Goal: Information Seeking & Learning: Learn about a topic

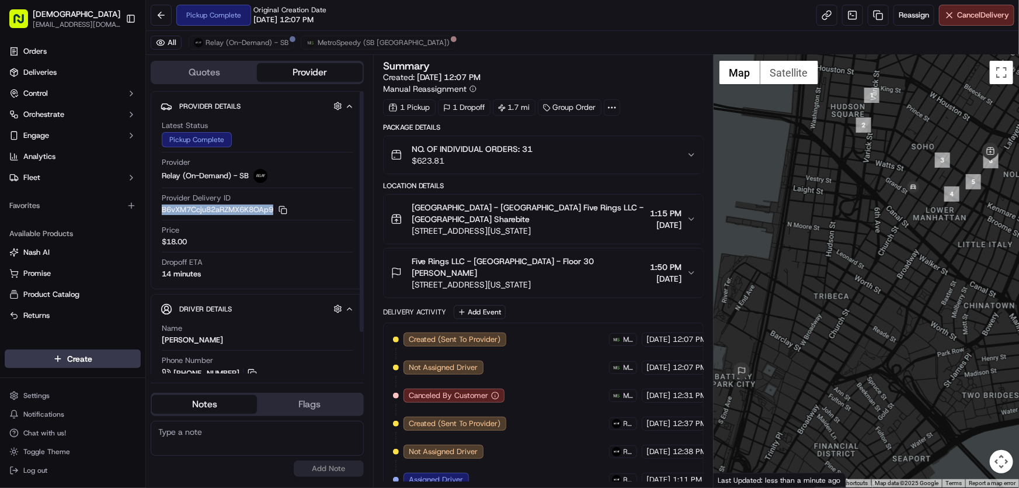
drag, startPoint x: 275, startPoint y: 208, endPoint x: 161, endPoint y: 208, distance: 113.9
click at [162, 208] on button "B6vXM7Ccju82aRZMX6K8OAp9 Copy B6vXM7Ccju82aRZMX6K8OAp9" at bounding box center [225, 209] width 126 height 11
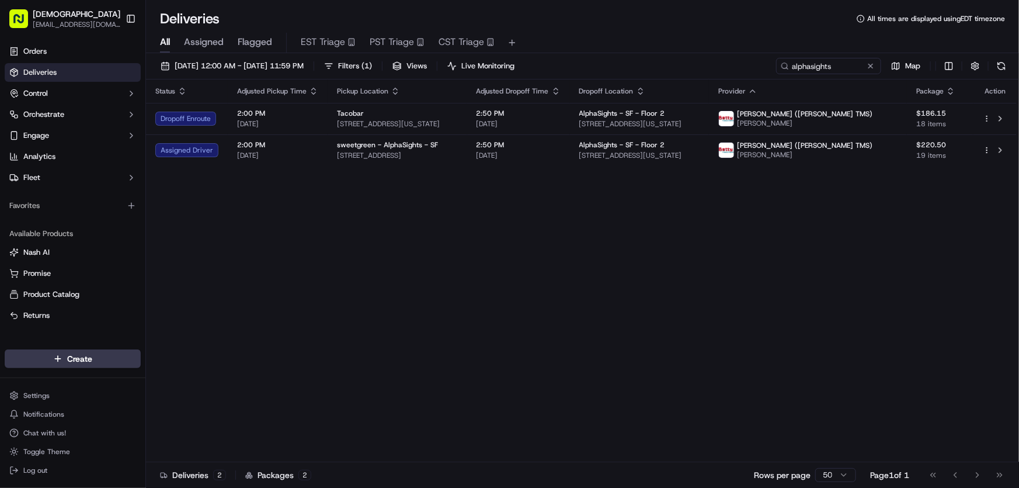
click at [339, 202] on div "Status Adjusted Pickup Time Pickup Location Adjusted Dropoff Time Dropoff Locat…" at bounding box center [581, 270] width 871 height 382
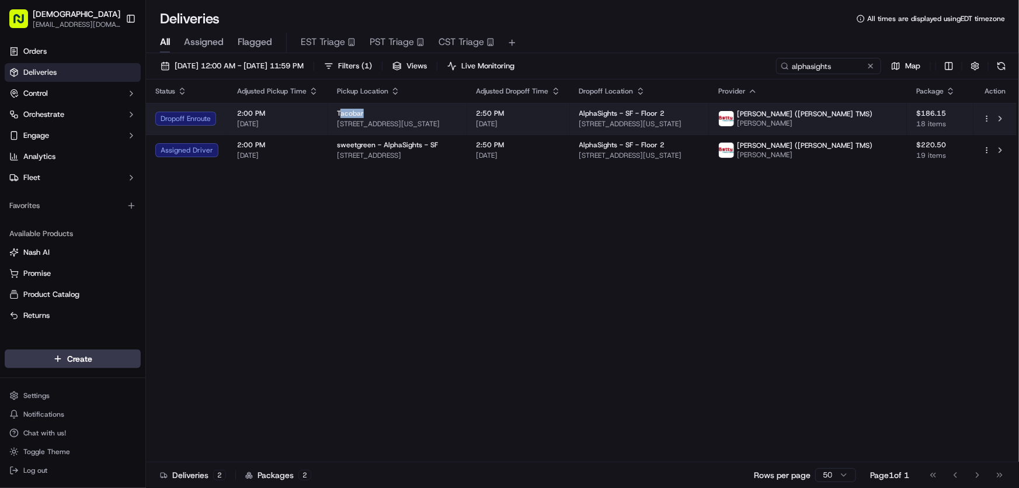
drag, startPoint x: 336, startPoint y: 110, endPoint x: 373, endPoint y: 112, distance: 36.8
click at [373, 112] on div "Tacobar" at bounding box center [397, 113] width 121 height 9
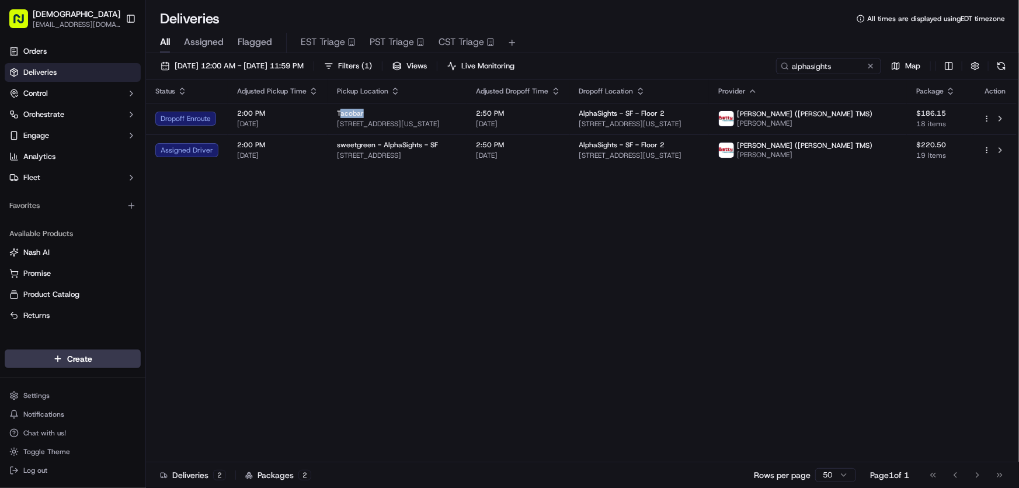
copy span "acobar"
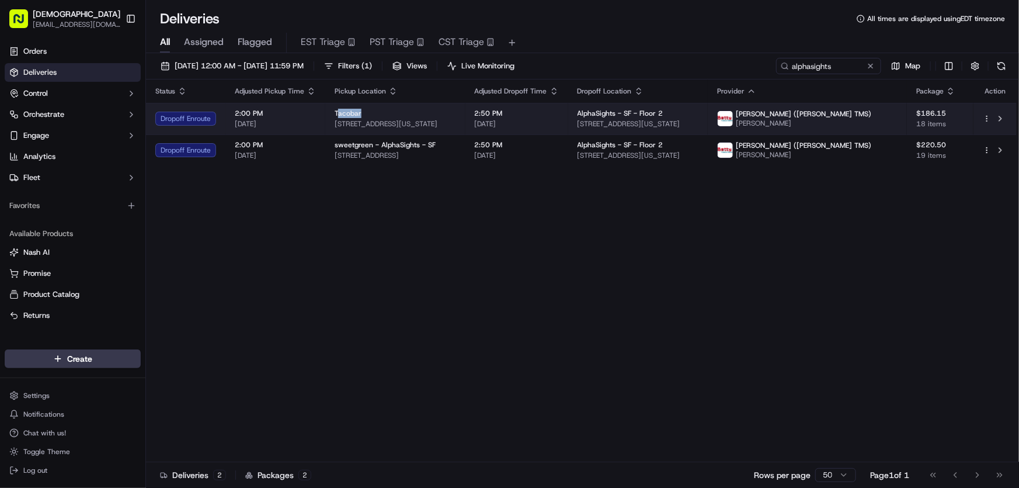
drag, startPoint x: 502, startPoint y: 121, endPoint x: 331, endPoint y: 119, distance: 170.5
click at [331, 119] on td "Tacobar 2401 California St, San Francisco, CA 94115, USA" at bounding box center [395, 119] width 140 height 32
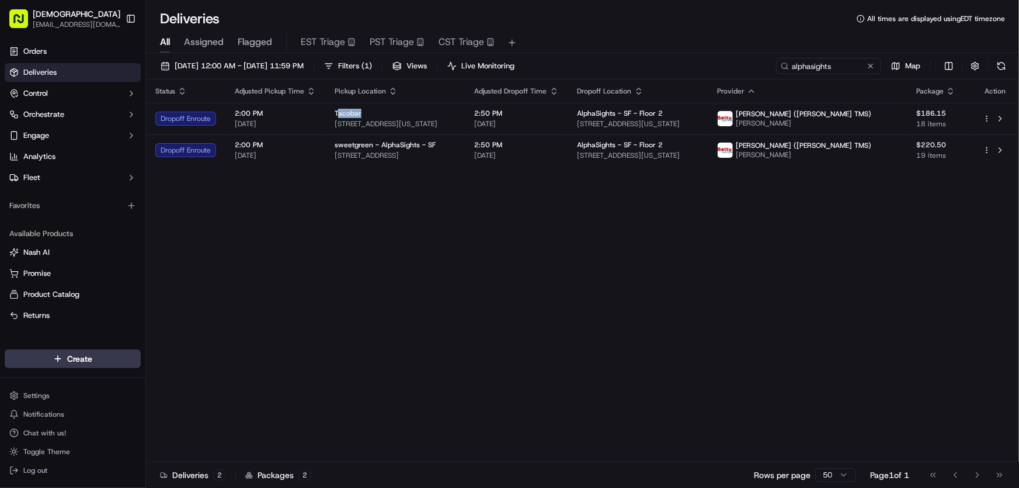
copy span "2401 California St, San Francisco, CA 94115, USA"
click at [322, 224] on div "Status Adjusted Pickup Time Pickup Location Adjusted Dropoff Time Dropoff Locat…" at bounding box center [581, 270] width 871 height 382
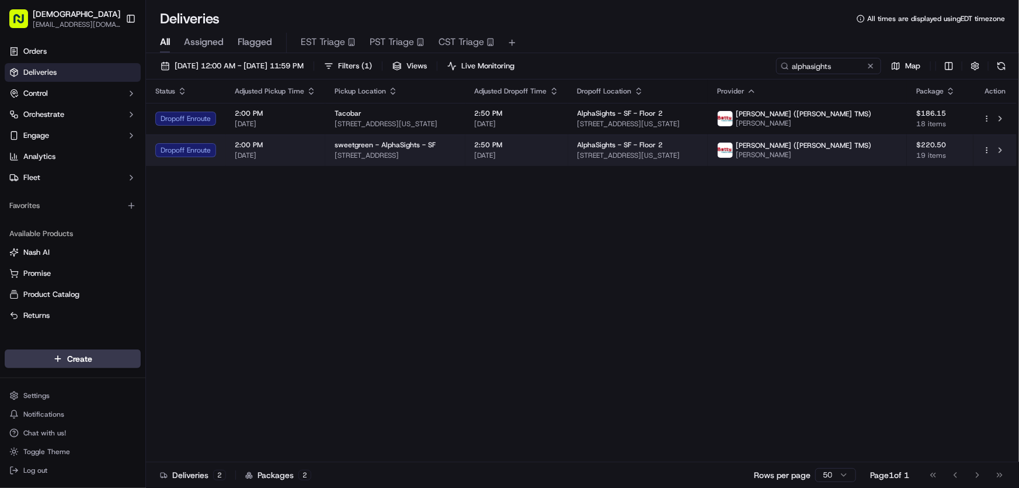
click at [365, 144] on span "sweetgreen - AlphaSights - SF" at bounding box center [385, 144] width 101 height 9
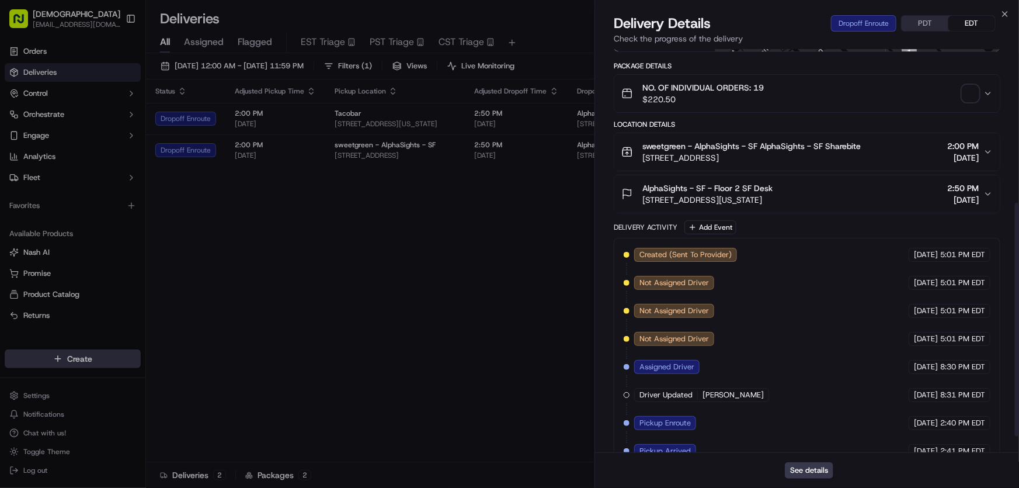
scroll to position [294, 0]
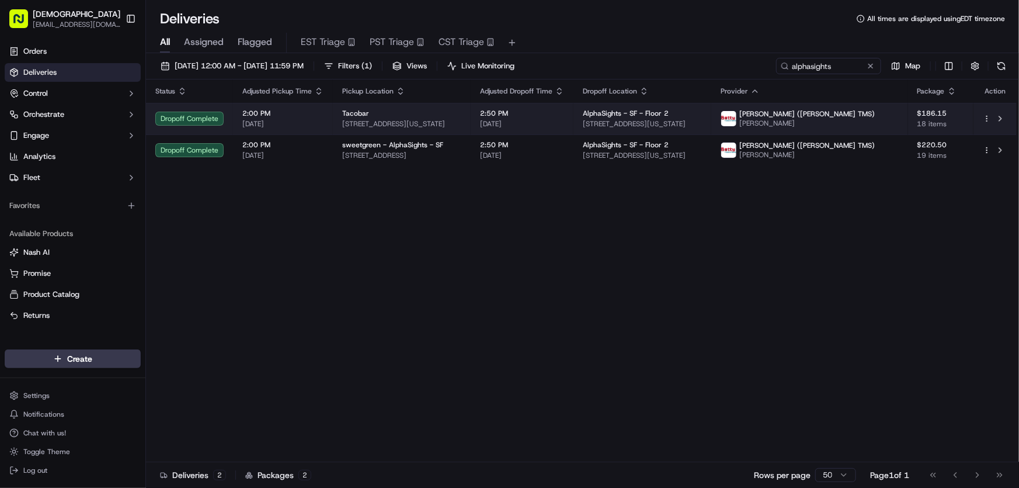
click at [387, 117] on div "Tacobar" at bounding box center [401, 113] width 119 height 9
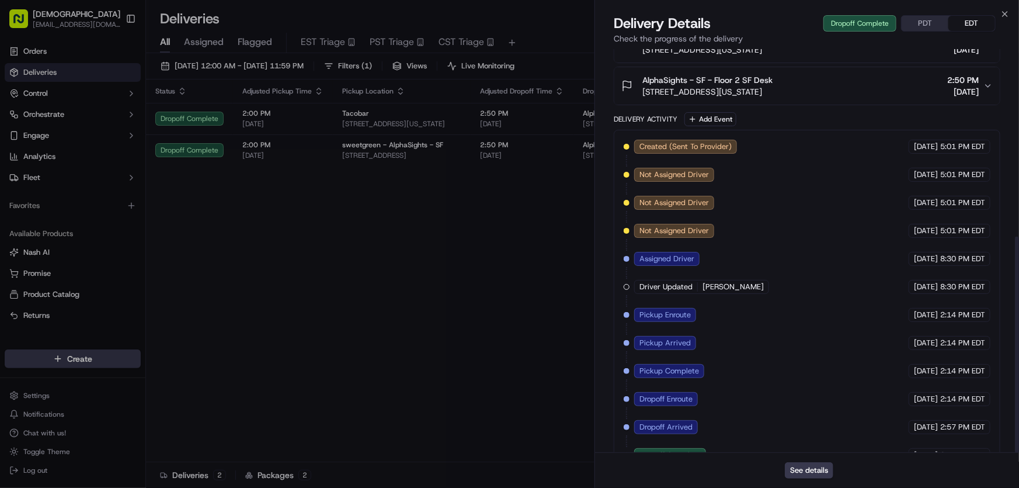
scroll to position [350, 0]
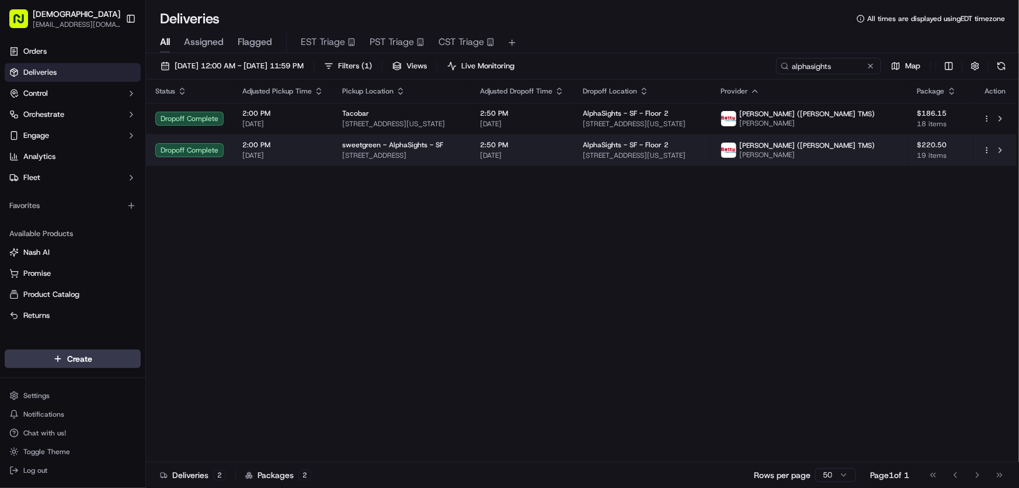
click at [380, 148] on span "sweetgreen - AlphaSights - SF" at bounding box center [392, 144] width 101 height 9
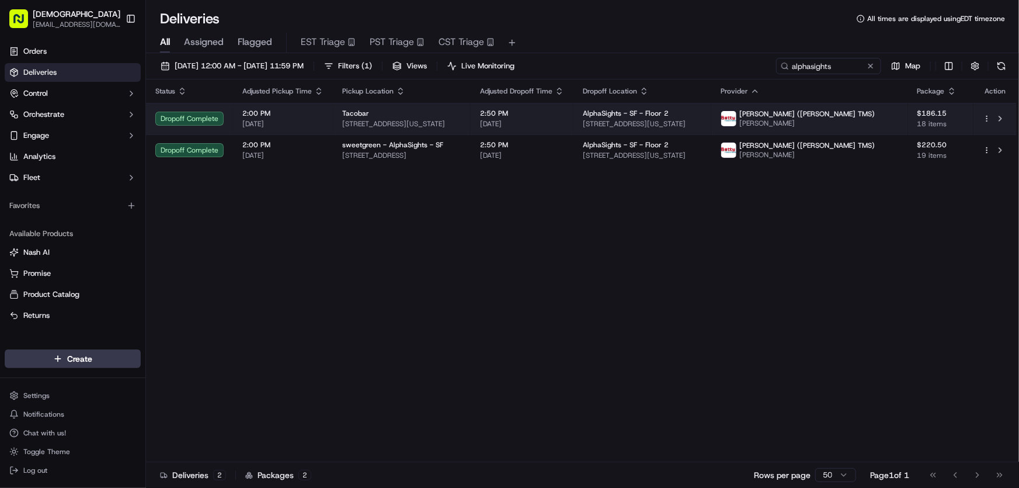
click at [413, 117] on div "Tacobar" at bounding box center [401, 113] width 119 height 9
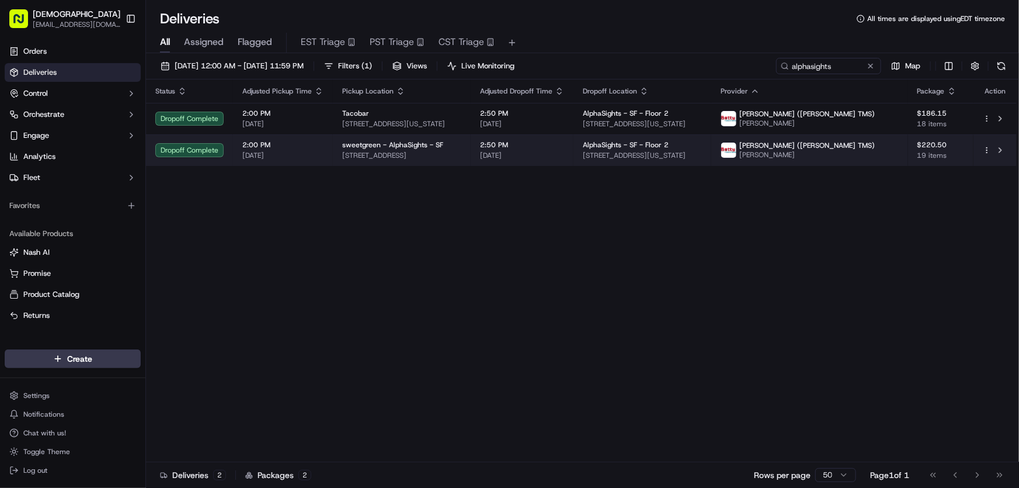
click at [403, 149] on span "sweetgreen - AlphaSights - SF" at bounding box center [392, 144] width 101 height 9
click at [419, 154] on span "150 Folsom St, San Francisco, CA 94105, USA" at bounding box center [401, 155] width 119 height 9
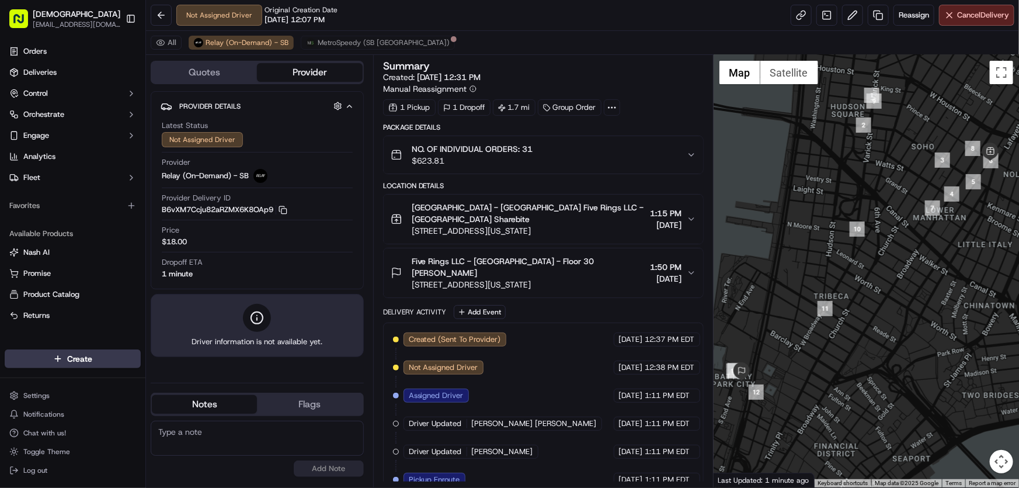
drag, startPoint x: 161, startPoint y: 208, endPoint x: 248, endPoint y: 212, distance: 86.5
click at [248, 212] on button "B6vXM7Ccju82aRZMX6K8OAp9 Copy B6vXM7Ccju82aRZMX6K8OAp9" at bounding box center [225, 209] width 126 height 11
drag, startPoint x: 276, startPoint y: 209, endPoint x: 140, endPoint y: 205, distance: 135.5
click at [182, 205] on button "B6vXM7Ccju82aRZMX6K8OAp9 Copy B6vXM7Ccju82aRZMX6K8OAp9" at bounding box center [225, 209] width 126 height 11
drag, startPoint x: 162, startPoint y: 208, endPoint x: 274, endPoint y: 210, distance: 112.1
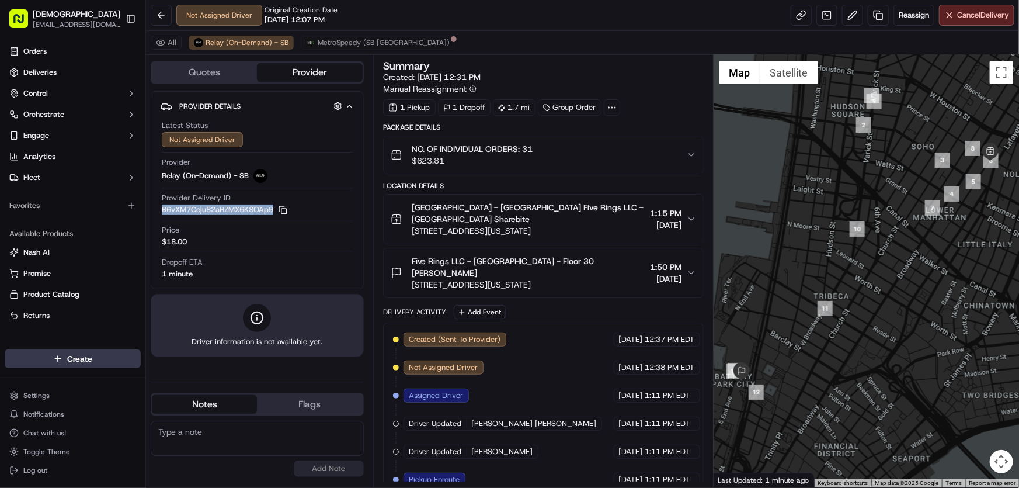
click at [274, 210] on button "B6vXM7Ccju82aRZMX6K8OAp9 Copy B6vXM7Ccju82aRZMX6K8OAp9" at bounding box center [225, 209] width 126 height 11
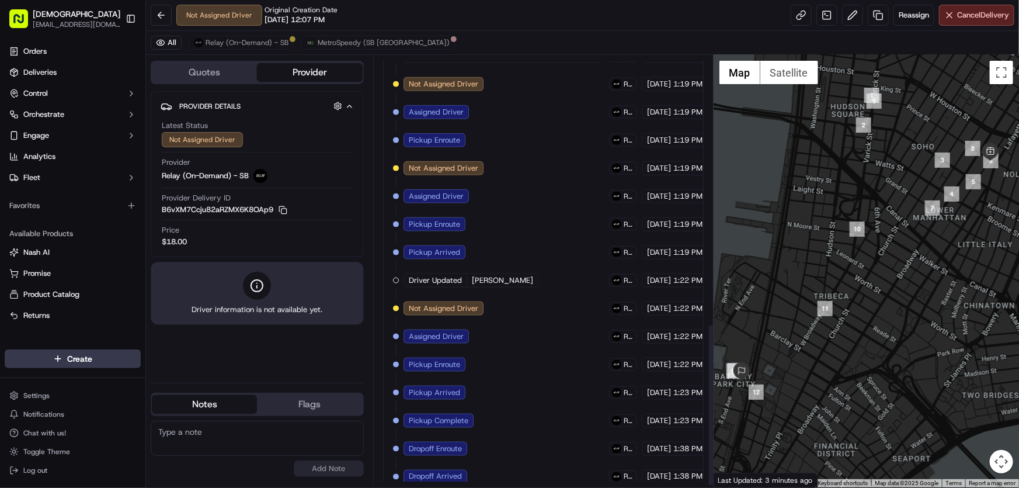
scroll to position [715, 0]
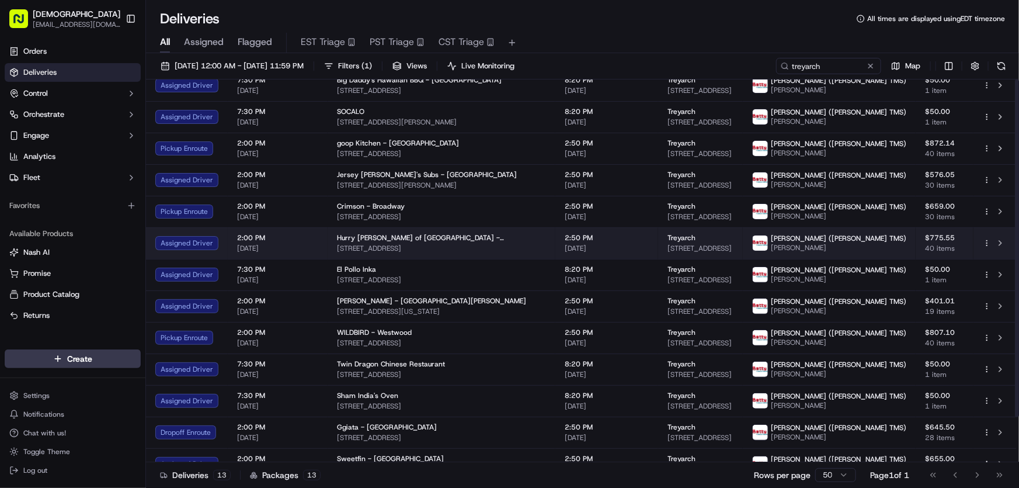
scroll to position [50, 0]
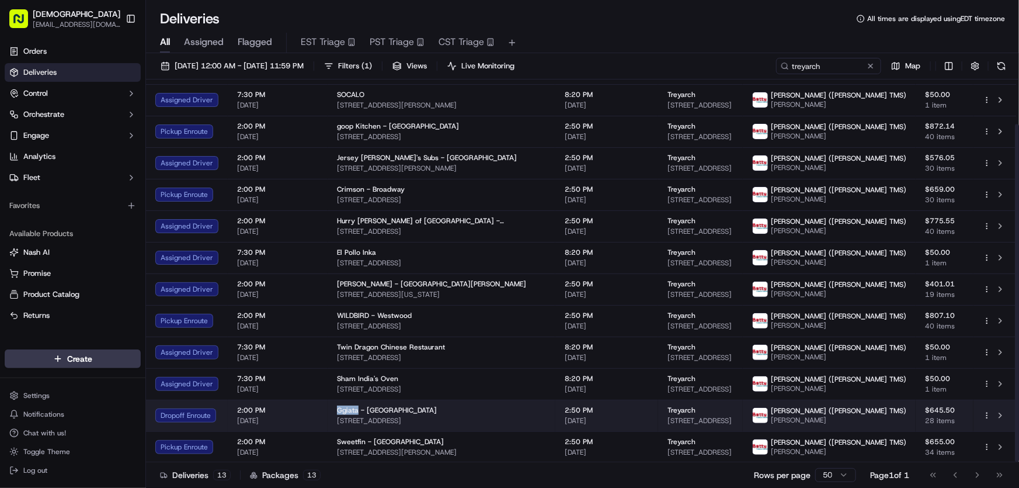
drag, startPoint x: 334, startPoint y: 409, endPoint x: 354, endPoint y: 410, distance: 20.5
click at [354, 410] on span "Ggiata - Venice" at bounding box center [387, 409] width 100 height 9
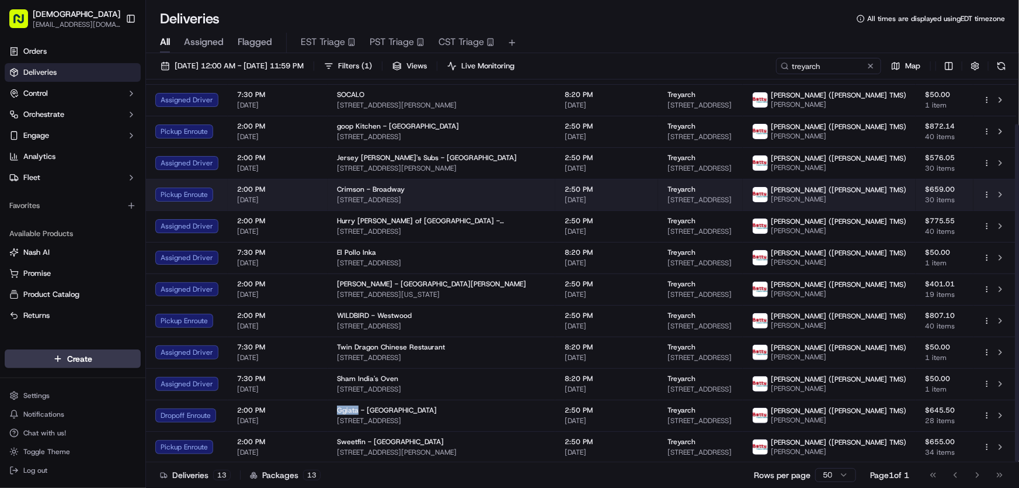
copy span "Ggiata"
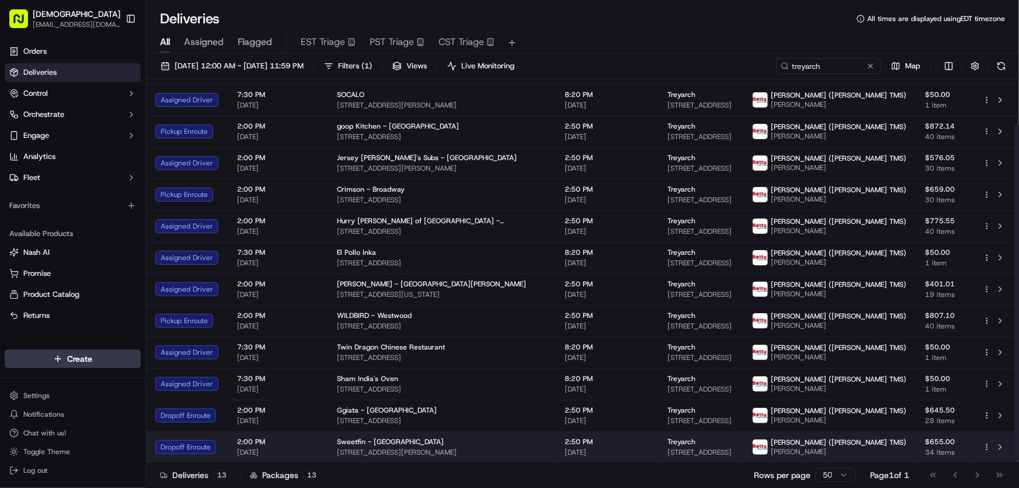
click at [353, 446] on div "Sweetfin - Venice 1146 Abbot Kinney Blvd, Venice, CA 90291, USA" at bounding box center [441, 447] width 209 height 20
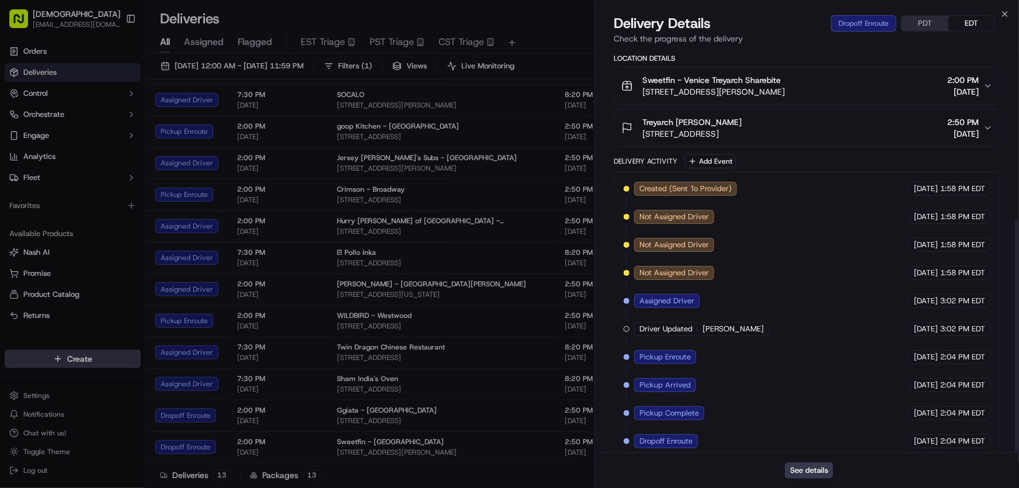
scroll to position [294, 0]
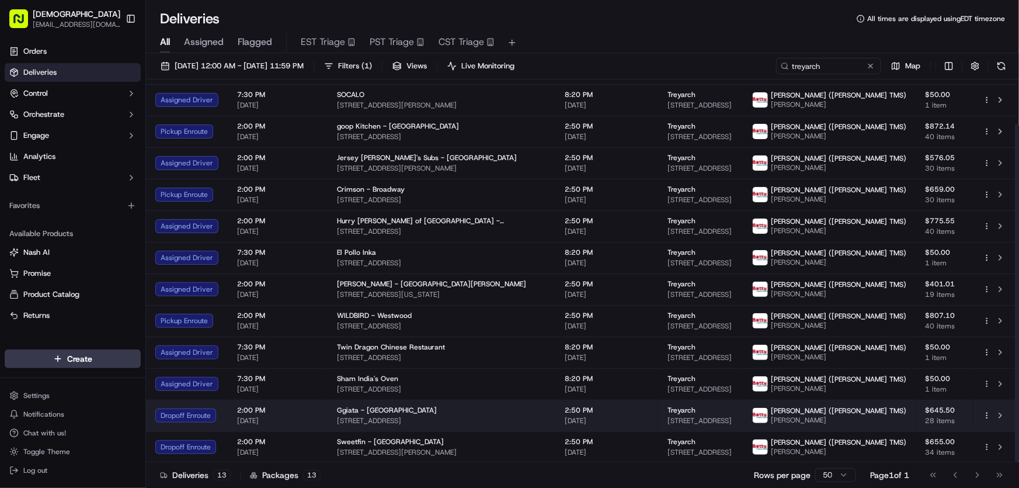
click at [359, 410] on span "Ggiata - Venice" at bounding box center [387, 409] width 100 height 9
drag, startPoint x: 472, startPoint y: 416, endPoint x: 332, endPoint y: 422, distance: 140.8
click at [332, 422] on td "Ggiata - Venice 83 Windward Ave, Venice, CA 90291, USA" at bounding box center [442, 415] width 228 height 32
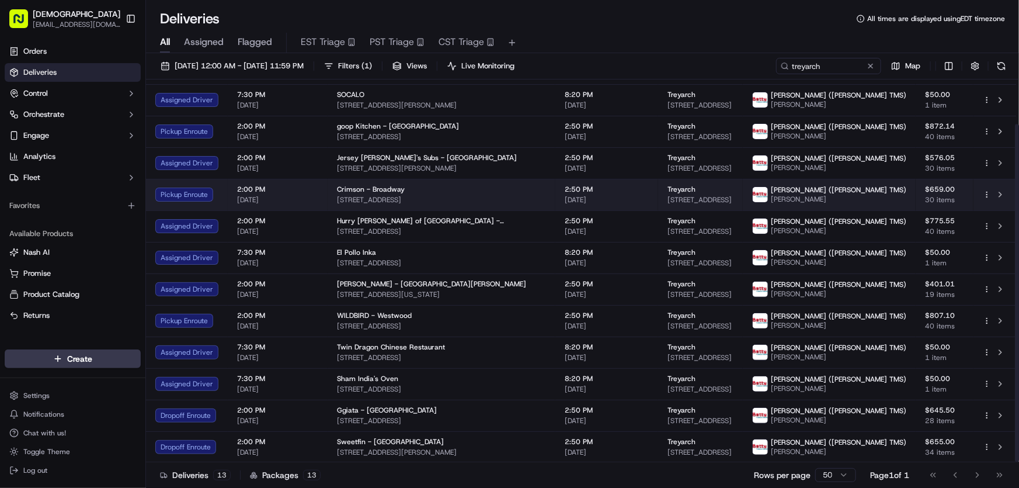
copy span "83 Windward Ave, Venice, CA 90291, USA"
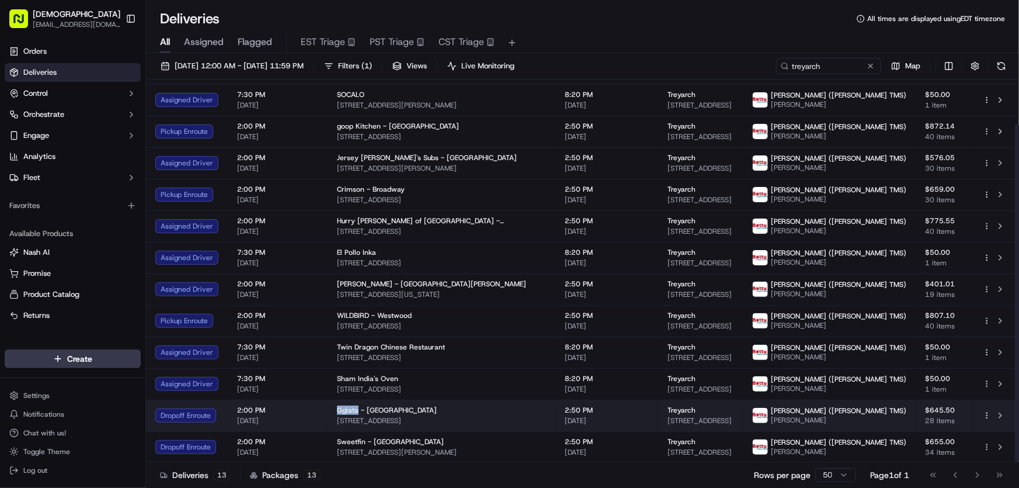
drag, startPoint x: 332, startPoint y: 408, endPoint x: 354, endPoint y: 408, distance: 22.8
click at [354, 408] on td "Ggiata - Venice 83 Windward Ave, Venice, CA 90291, USA" at bounding box center [442, 415] width 228 height 32
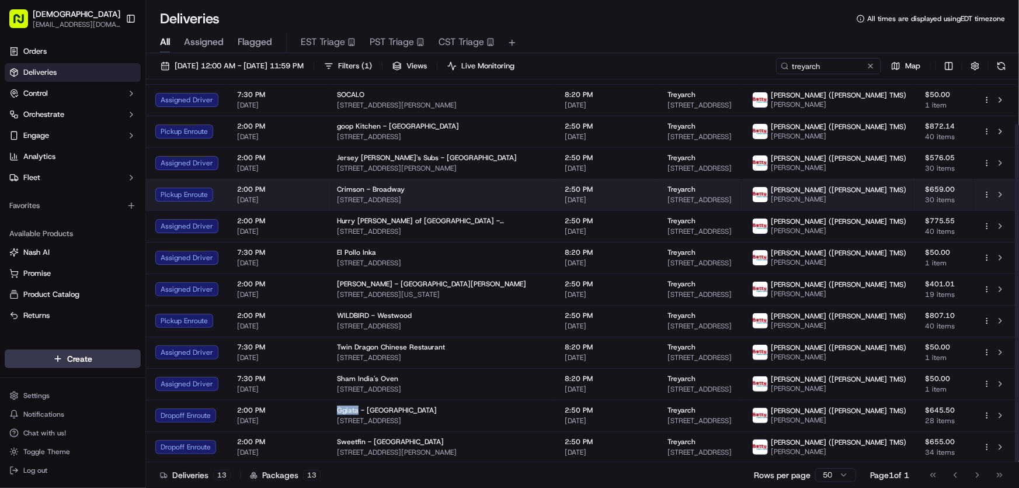
copy span "Ggiata"
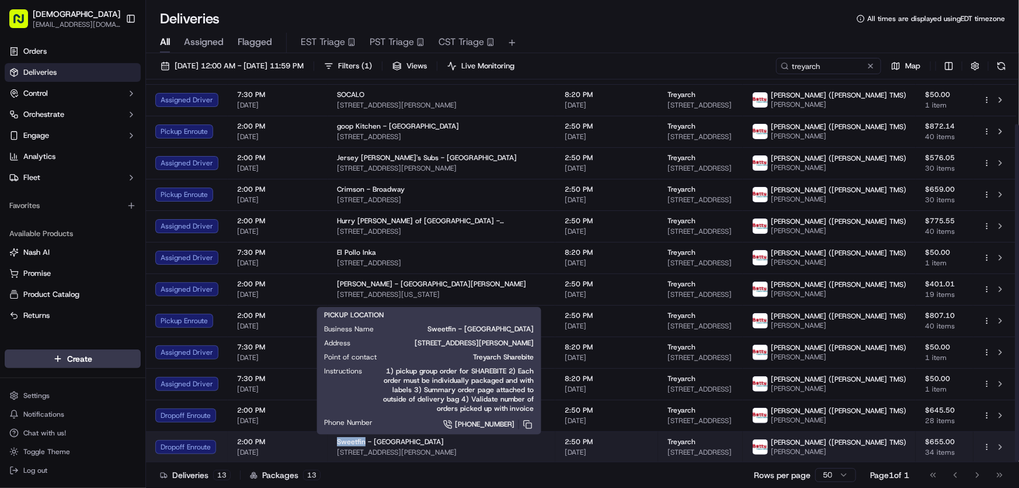
drag, startPoint x: 334, startPoint y: 440, endPoint x: 362, endPoint y: 440, distance: 28.0
click at [362, 440] on span "Sweetfin - Venice" at bounding box center [390, 441] width 107 height 9
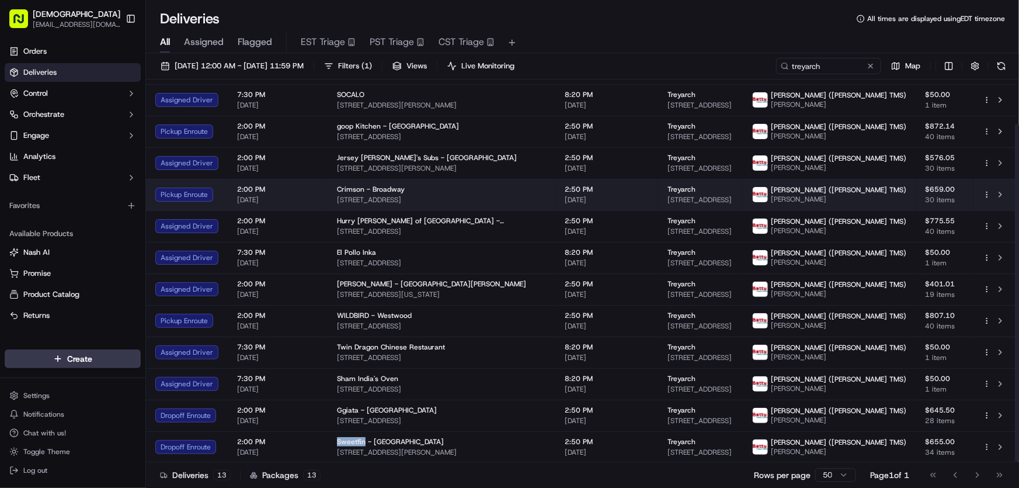
copy span "Sweetfin"
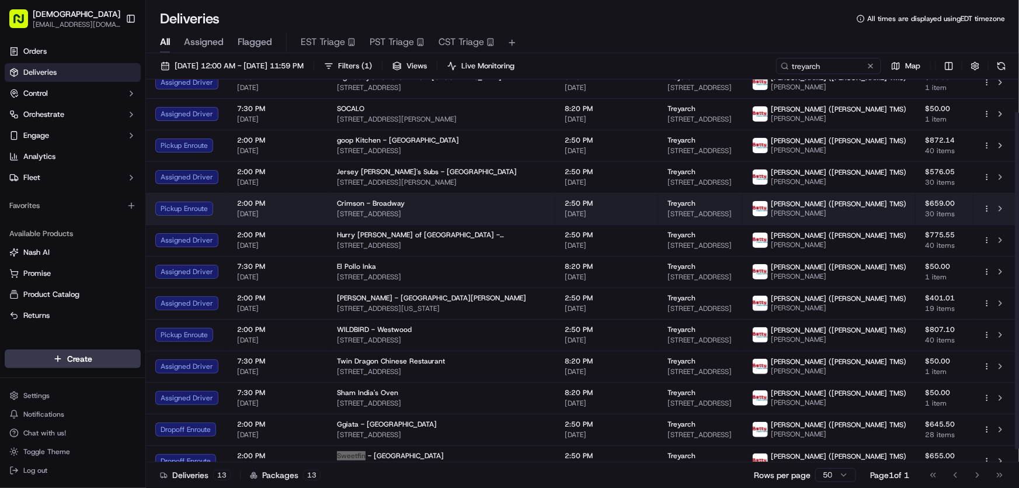
scroll to position [50, 0]
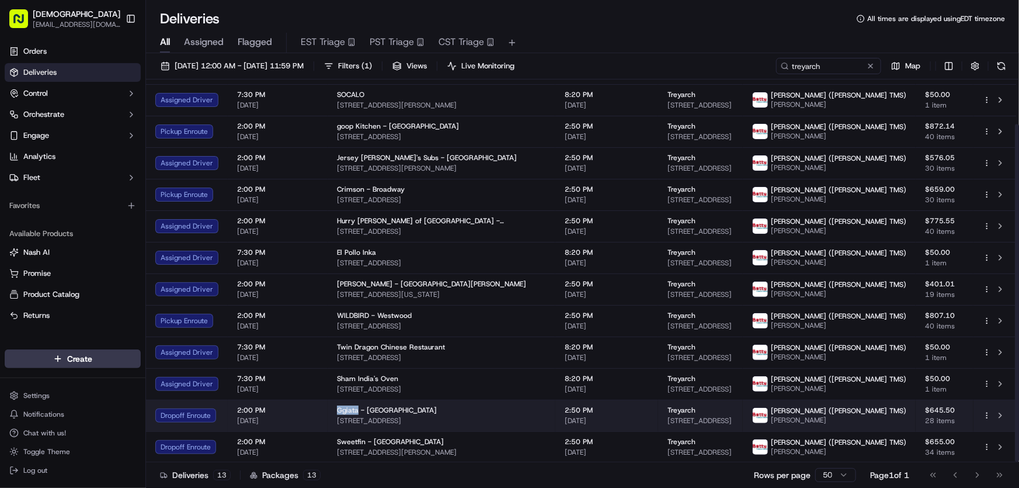
drag, startPoint x: 335, startPoint y: 406, endPoint x: 356, endPoint y: 410, distance: 21.4
click at [356, 410] on td "Ggiata - Venice 83 Windward Ave, Venice, CA 90291, USA" at bounding box center [442, 415] width 228 height 32
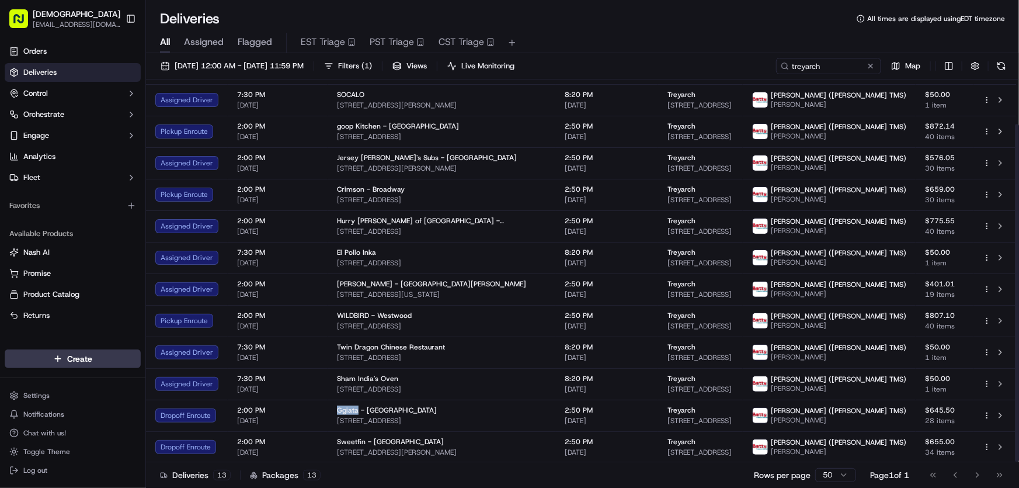
copy span "Ggiata"
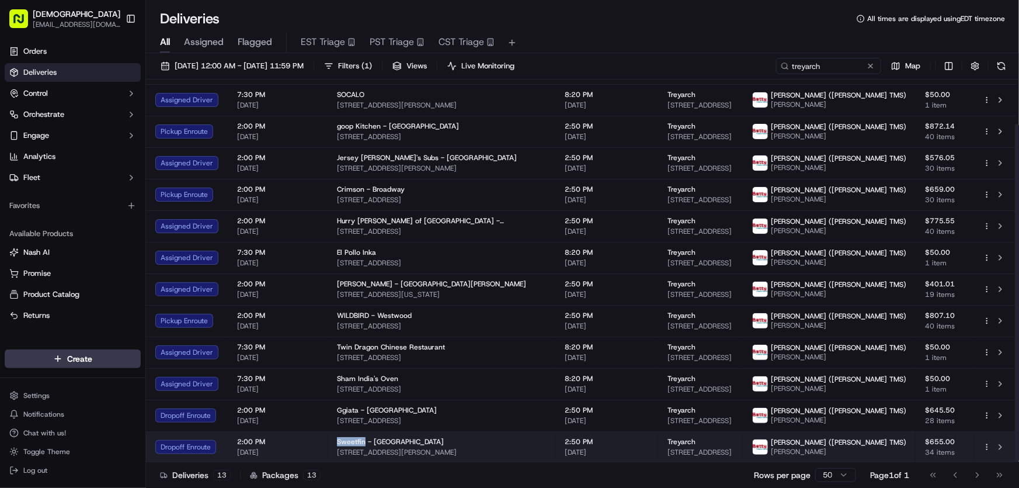
drag, startPoint x: 332, startPoint y: 441, endPoint x: 361, endPoint y: 442, distance: 29.2
click at [361, 442] on td "Sweetfin - Venice 1146 Abbot Kinney Blvd, Venice, CA 90291, USA" at bounding box center [442, 447] width 228 height 32
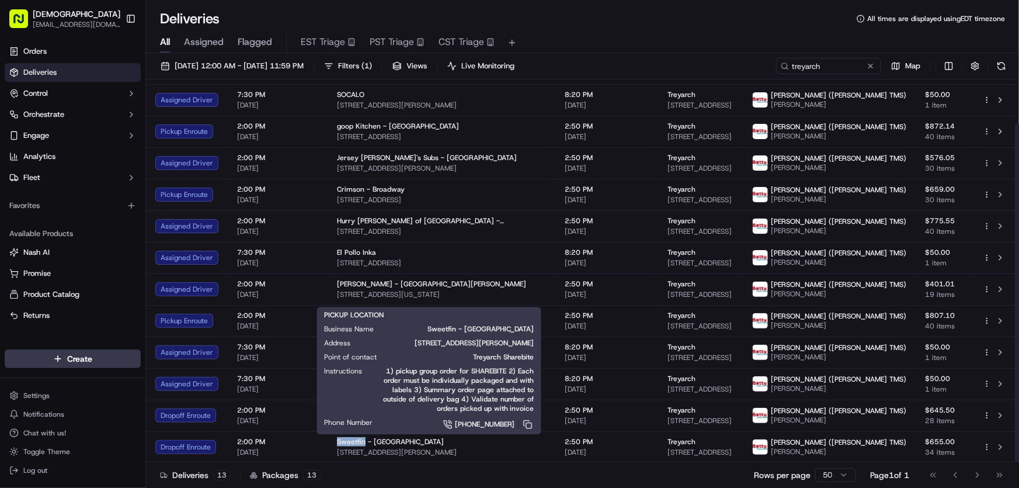
copy span "Sweetfin"
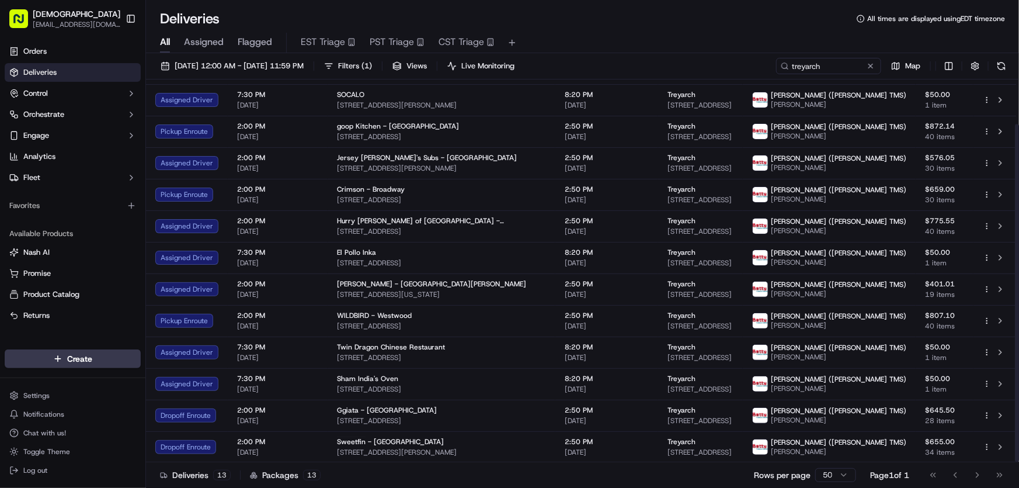
click at [607, 30] on div "All Assigned Flagged EST Triage PST Triage CST Triage" at bounding box center [582, 40] width 873 height 25
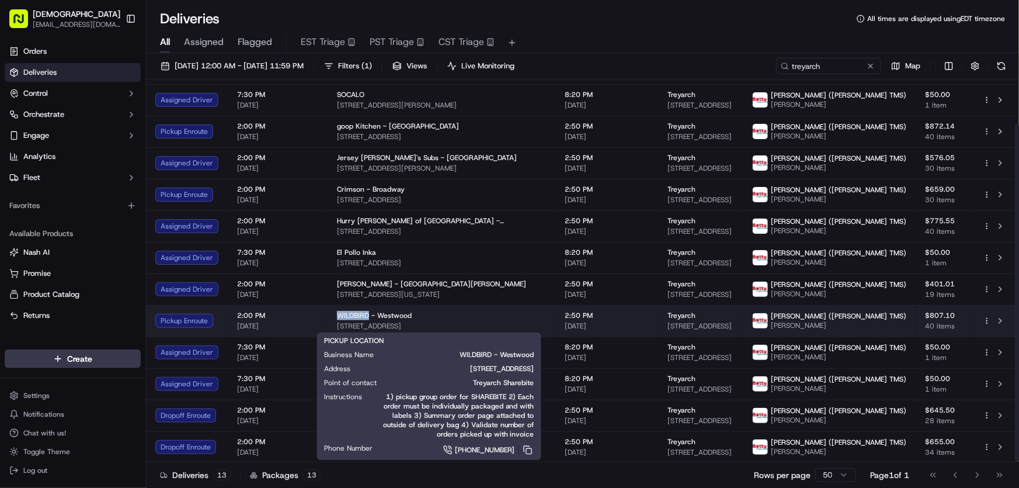
drag, startPoint x: 329, startPoint y: 315, endPoint x: 365, endPoint y: 316, distance: 35.6
click at [365, 316] on td "WILDBIRD - Westwood 10917 Lindbrook Dr, Los Angeles, CA 90024, USA" at bounding box center [442, 321] width 228 height 32
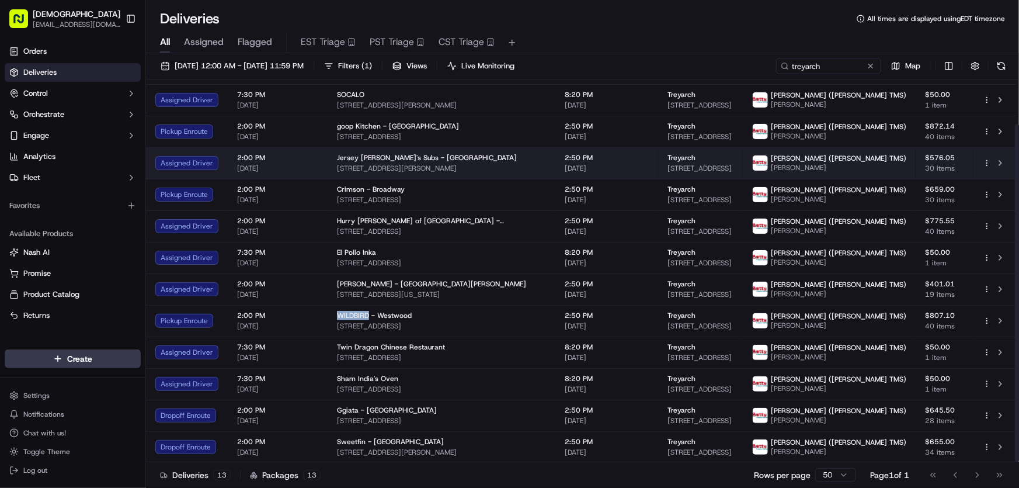
copy span "WILDBIRD"
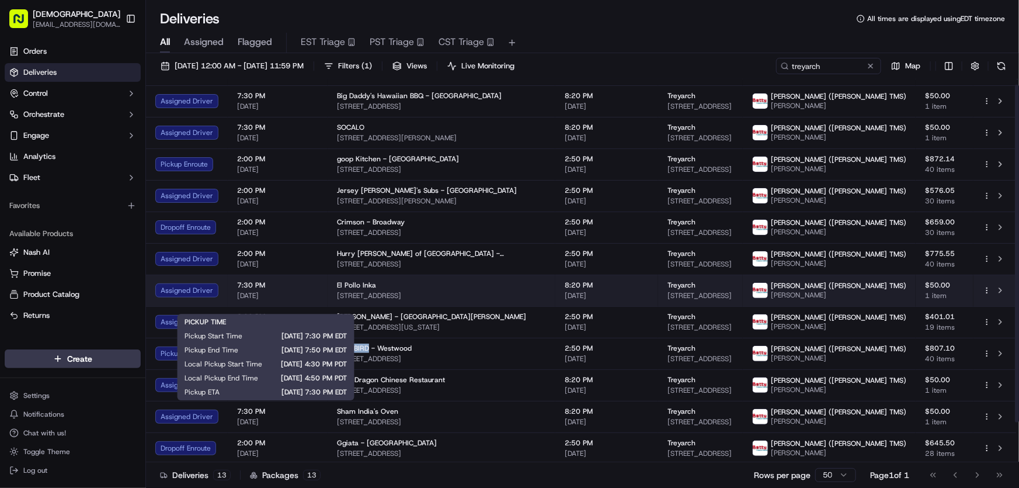
scroll to position [0, 0]
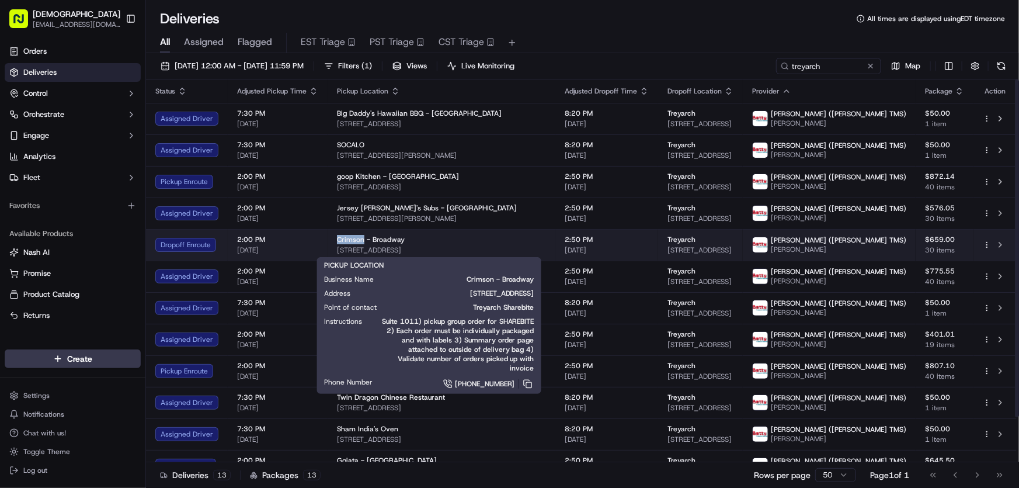
drag, startPoint x: 333, startPoint y: 238, endPoint x: 361, endPoint y: 242, distance: 28.9
click at [361, 242] on td "Crimson - Broadway 606 Broadway, Santa Monica, CA 90401, USA" at bounding box center [442, 245] width 228 height 32
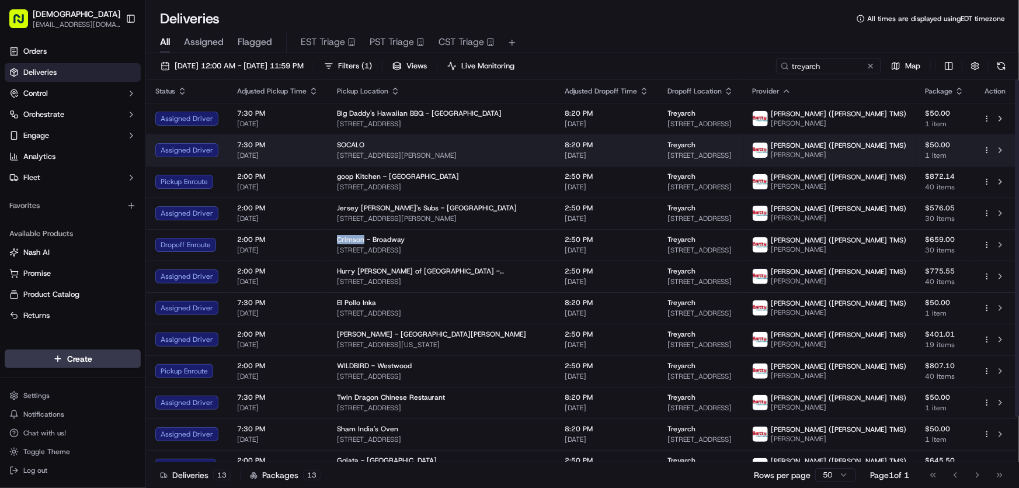
copy span "Crimson"
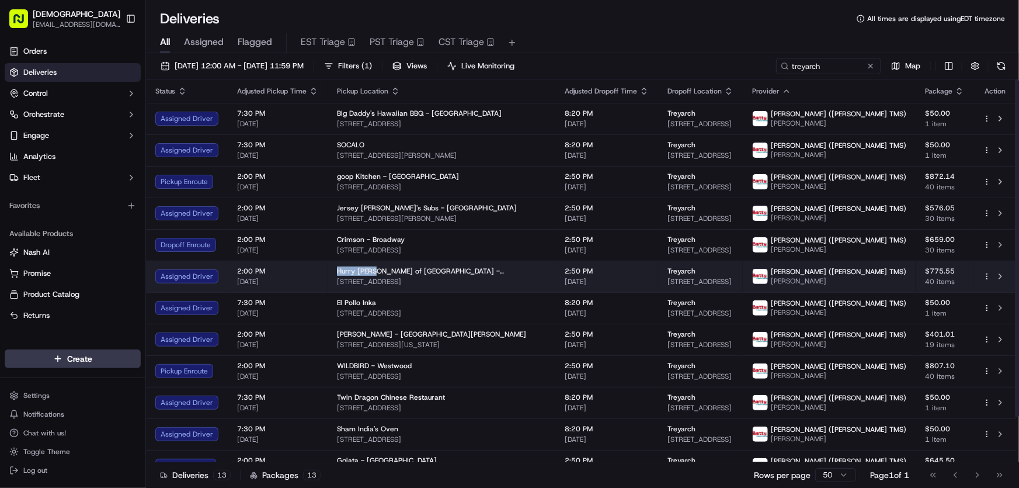
drag, startPoint x: 338, startPoint y: 271, endPoint x: 371, endPoint y: 272, distance: 32.7
click at [371, 272] on span "Hurry Curry of Tokyo - Santa Monica" at bounding box center [441, 270] width 209 height 9
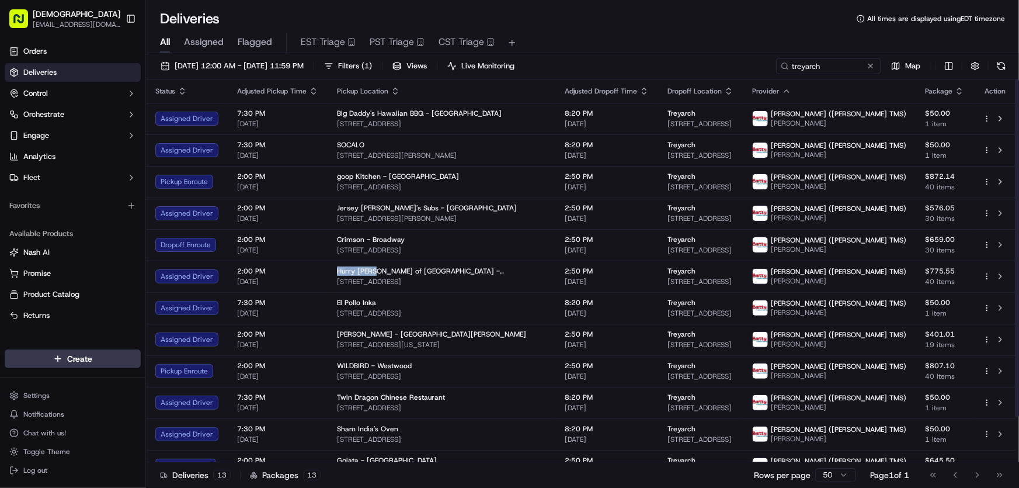
copy span "Hurry Curry"
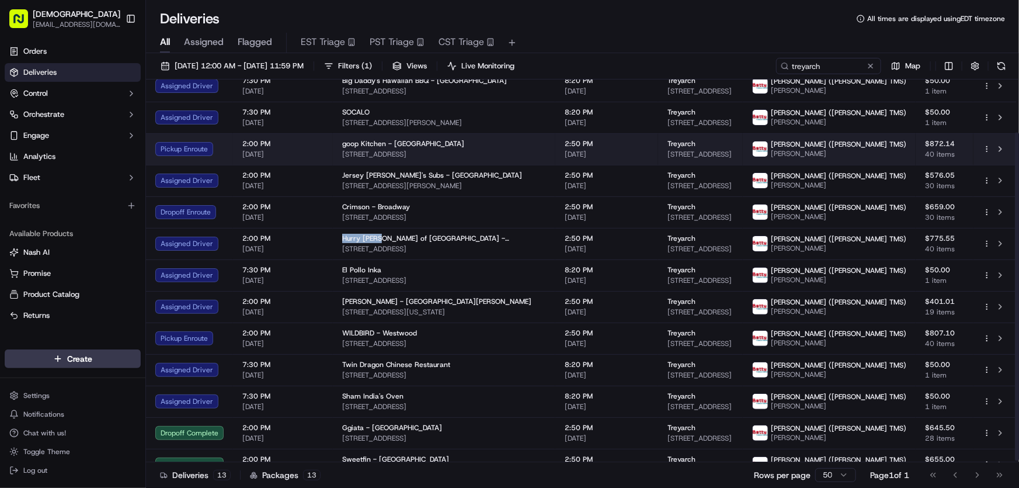
scroll to position [63, 0]
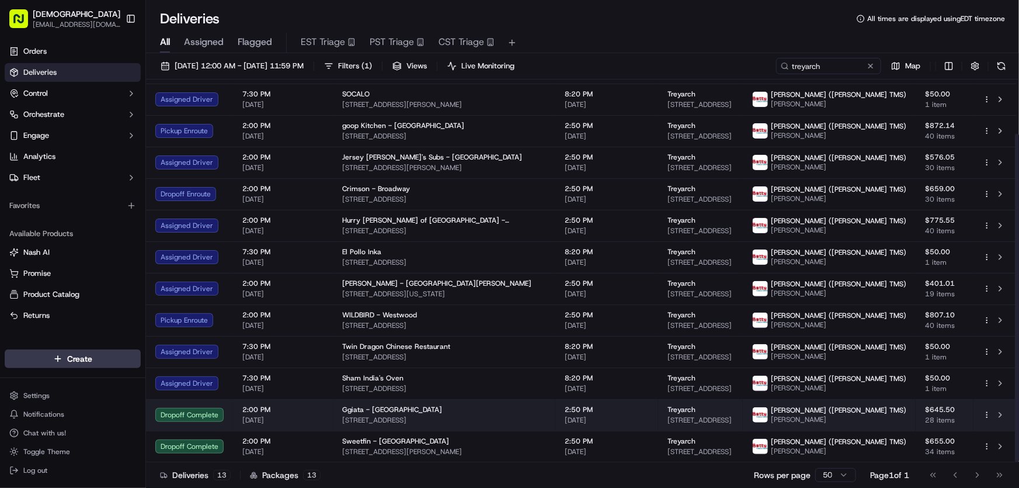
click at [368, 405] on span "Ggiata - Venice" at bounding box center [392, 409] width 100 height 9
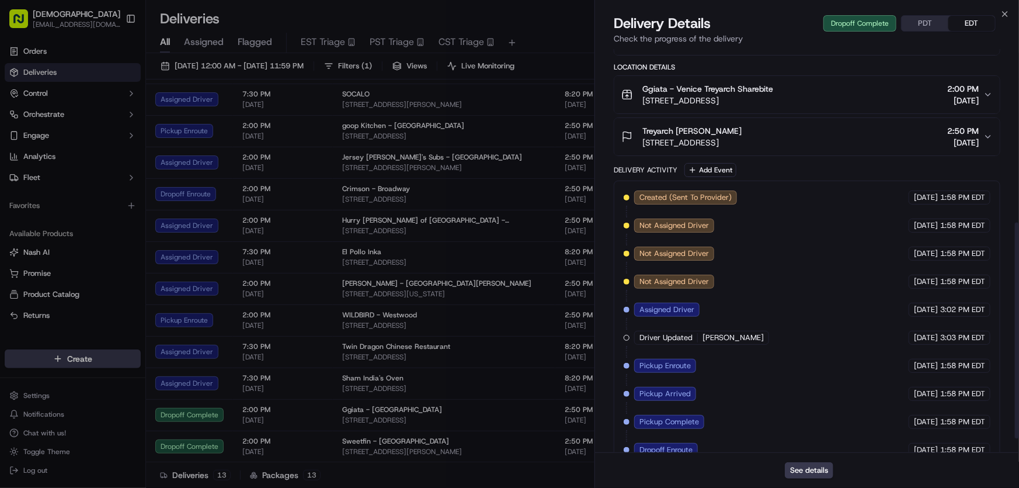
scroll to position [350, 0]
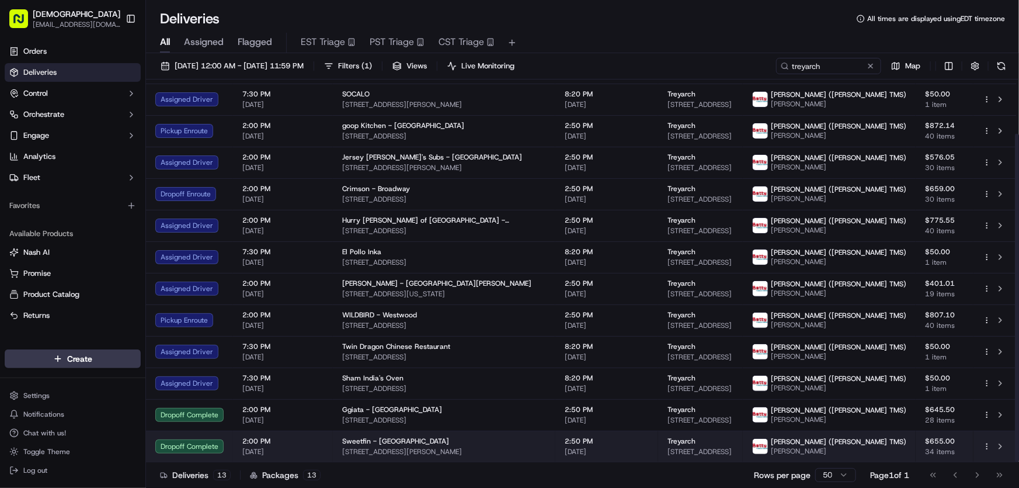
click at [350, 447] on span "1146 Abbot Kinney Blvd, Venice, CA 90291, USA" at bounding box center [444, 451] width 204 height 9
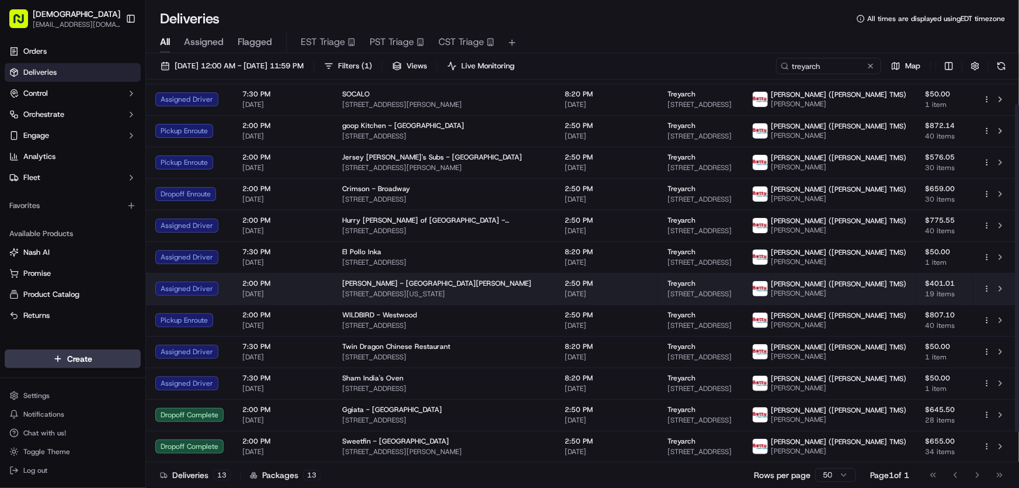
scroll to position [0, 0]
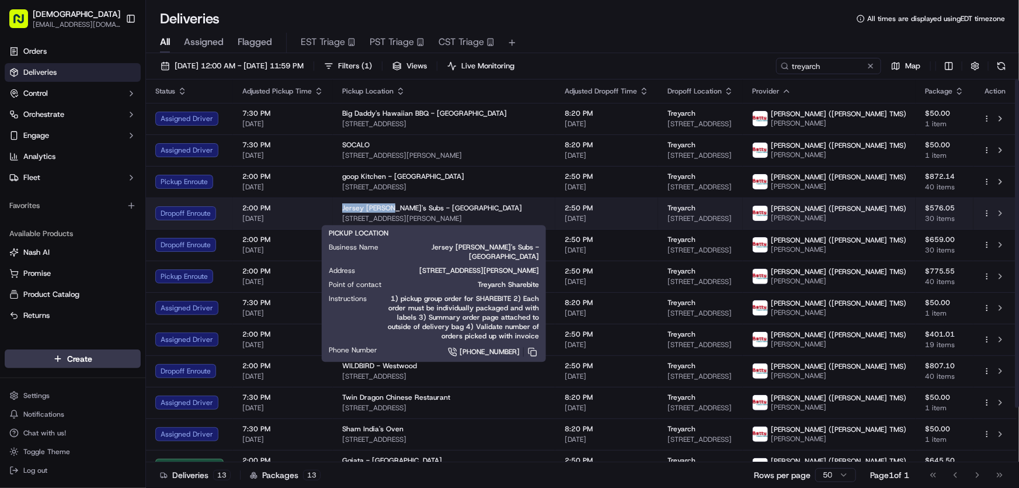
drag, startPoint x: 337, startPoint y: 206, endPoint x: 385, endPoint y: 210, distance: 48.6
click at [385, 210] on td "Jersey Mike's Subs - Culver City 4114 Sepulveda Blvd, Culver City, CA 90230, USA" at bounding box center [444, 213] width 222 height 32
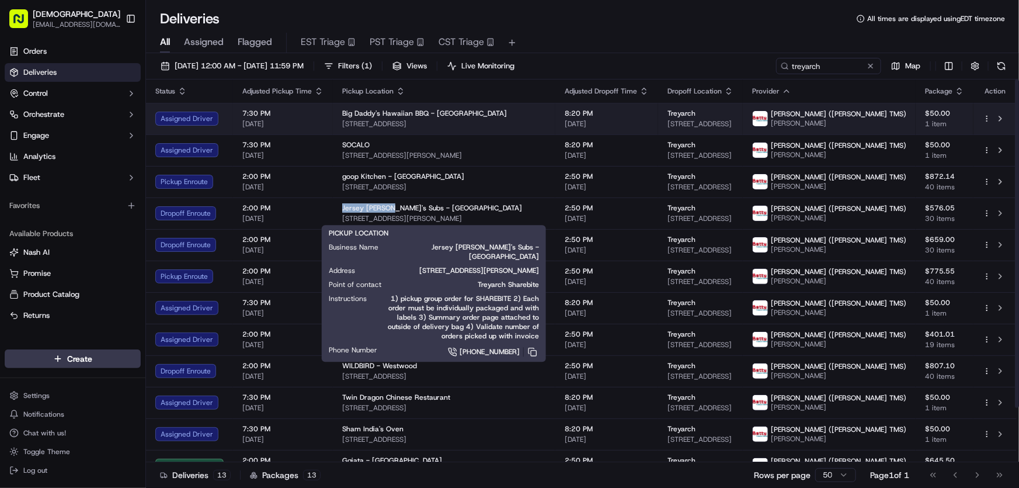
copy span "Jersey Mike's"
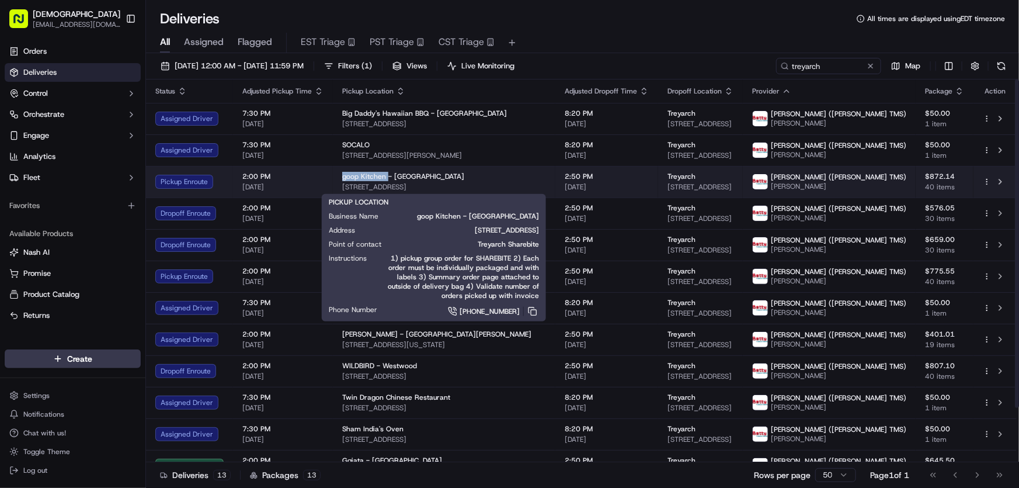
drag, startPoint x: 338, startPoint y: 175, endPoint x: 385, endPoint y: 178, distance: 46.8
click at [385, 178] on td "goop Kitchen - South Bay 710 S Allied Way, El Segundo, CA 90245, USA" at bounding box center [444, 182] width 222 height 32
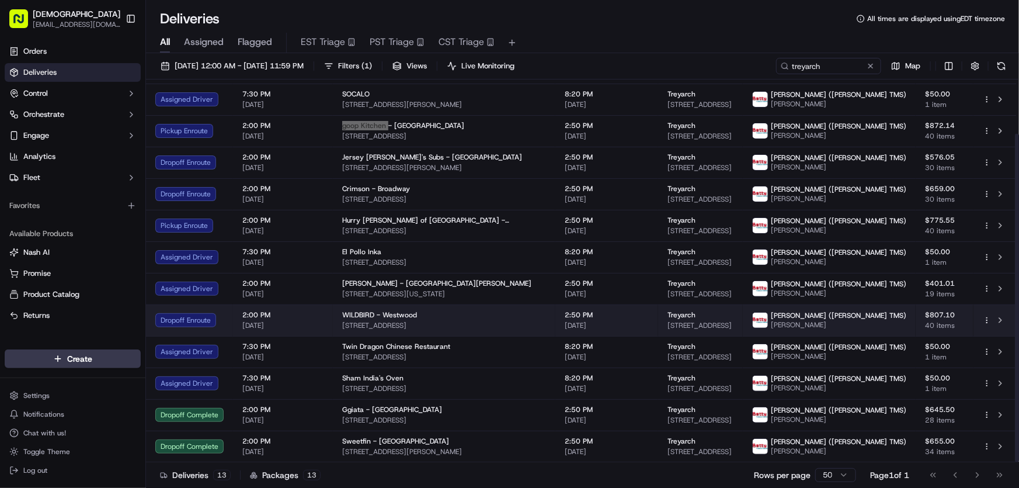
scroll to position [63, 0]
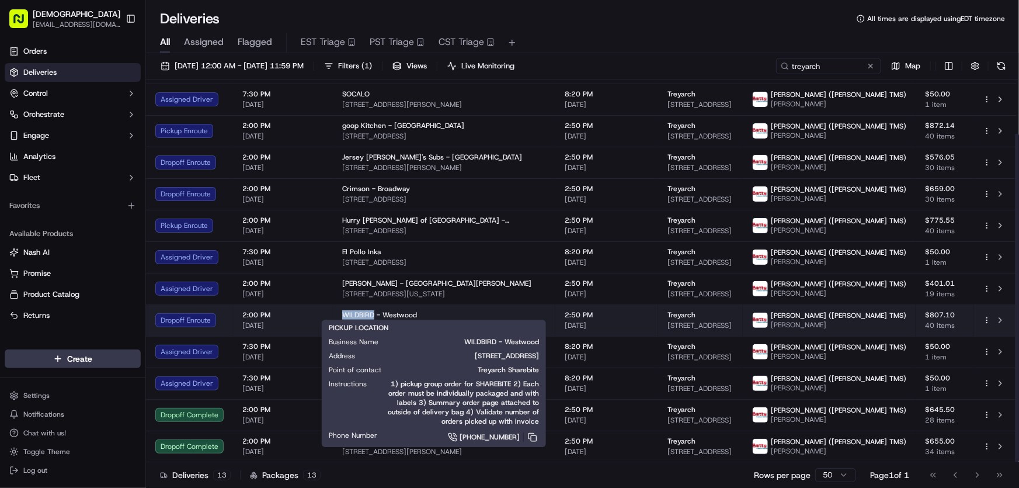
drag, startPoint x: 340, startPoint y: 300, endPoint x: 373, endPoint y: 302, distance: 33.4
click at [373, 304] on td "WILDBIRD - Westwood 10917 Lindbrook Dr, Los Angeles, CA 90024, USA" at bounding box center [444, 320] width 222 height 32
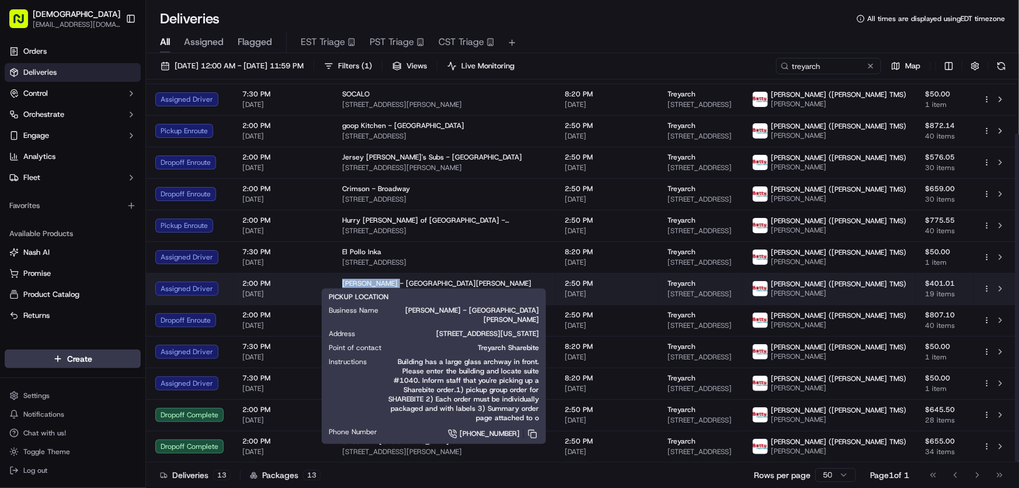
drag, startPoint x: 343, startPoint y: 268, endPoint x: 388, endPoint y: 269, distance: 45.5
click at [388, 273] on td "Mrs. Winston's - Santa Monica 2450 Colorado Ave, Santa Monica, CA 90404, USA" at bounding box center [444, 289] width 222 height 32
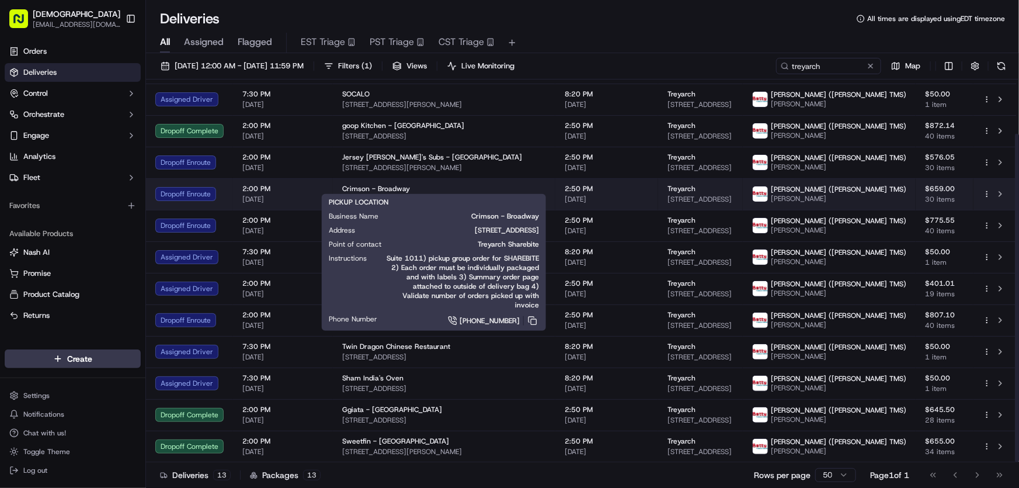
drag, startPoint x: 492, startPoint y: 185, endPoint x: 339, endPoint y: 192, distance: 153.2
click at [339, 192] on td "Crimson - Broadway 606 Broadway, Santa Monica, CA 90401, USA" at bounding box center [444, 194] width 222 height 32
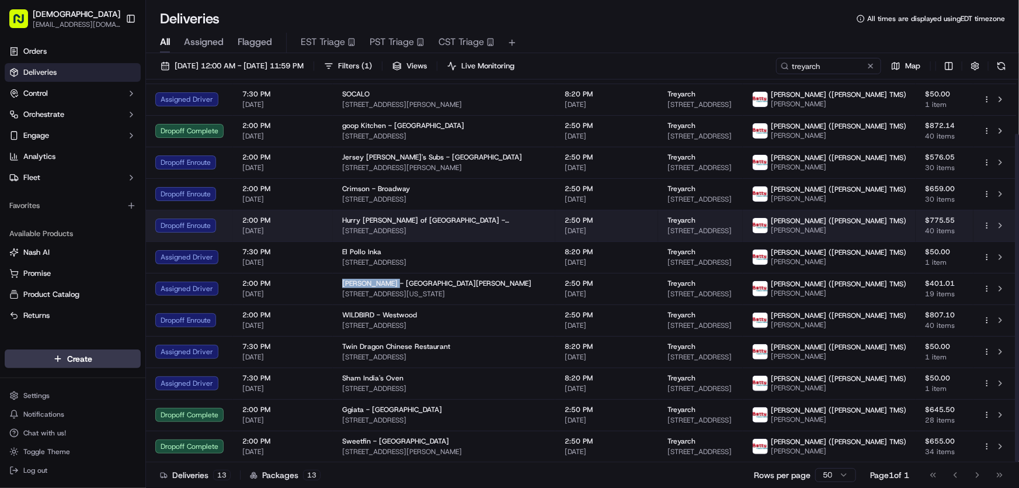
click at [464, 215] on div "Hurry Curry of Tokyo - Santa Monica 2901 Ocean Park Blvd, Santa Monica, CA 9040…" at bounding box center [444, 225] width 204 height 20
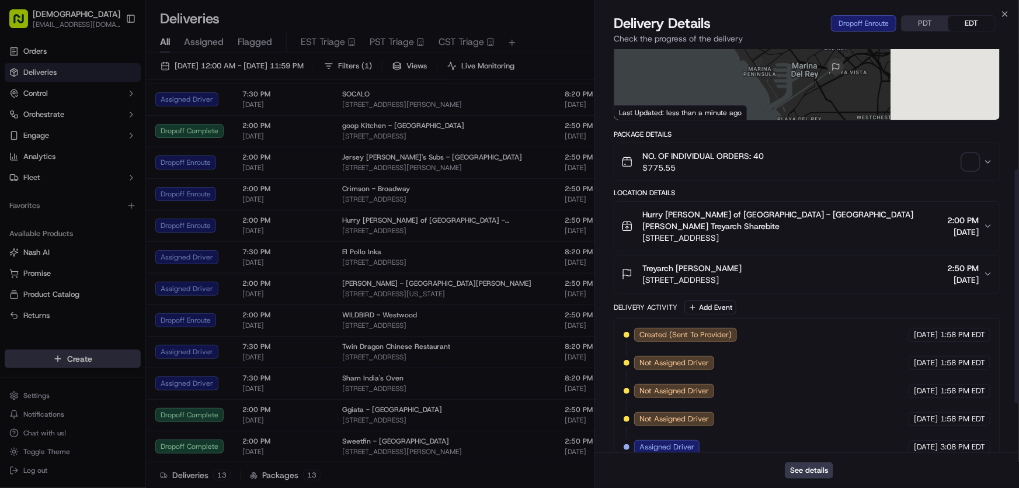
scroll to position [294, 0]
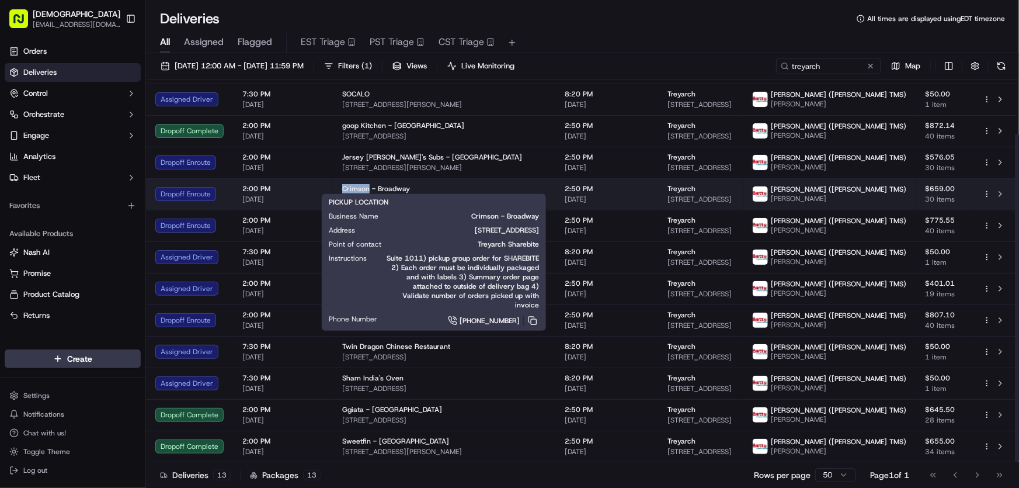
drag, startPoint x: 340, startPoint y: 176, endPoint x: 368, endPoint y: 176, distance: 28.0
click at [368, 178] on td "Crimson - Broadway 606 Broadway, Santa Monica, CA 90401, USA" at bounding box center [444, 194] width 222 height 32
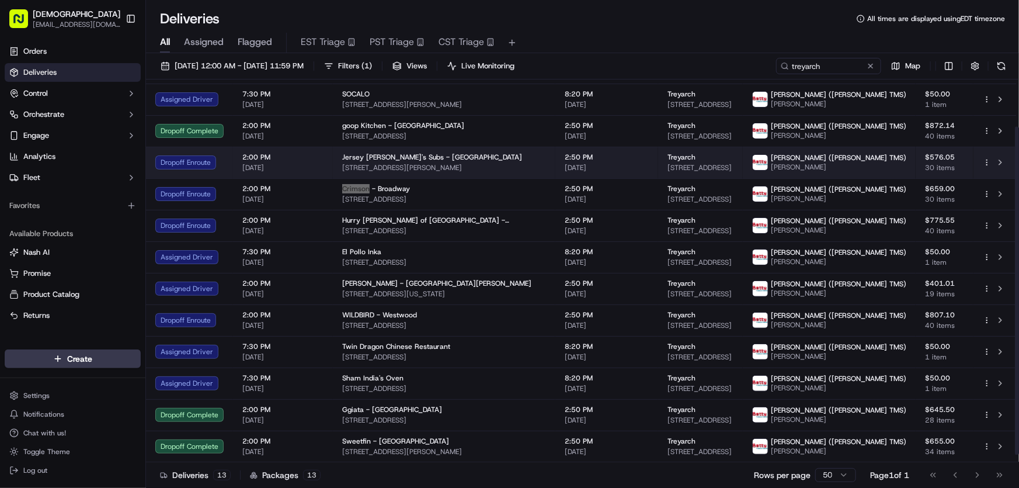
scroll to position [10, 0]
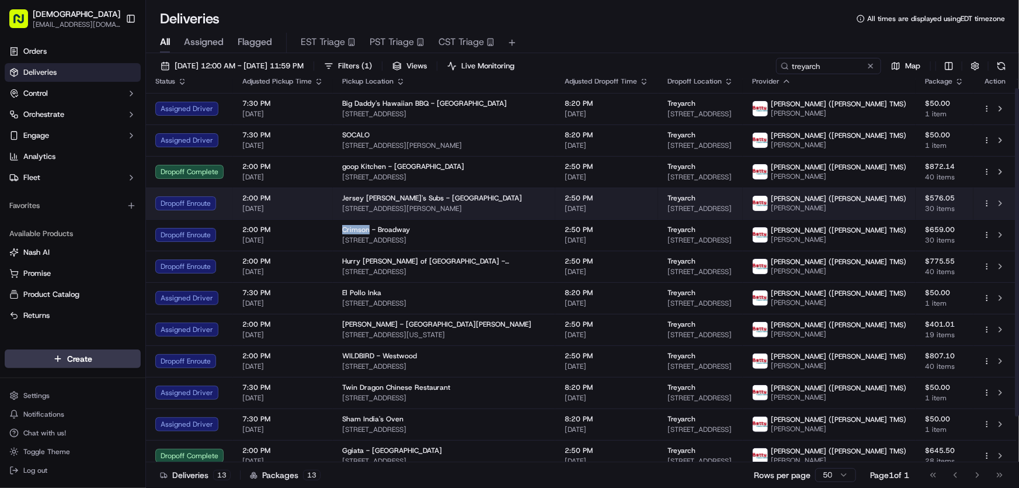
drag, startPoint x: 505, startPoint y: 208, endPoint x: 342, endPoint y: 212, distance: 163.5
click at [342, 212] on span "4114 Sepulveda Blvd, Culver City, CA 90230, USA" at bounding box center [444, 208] width 204 height 9
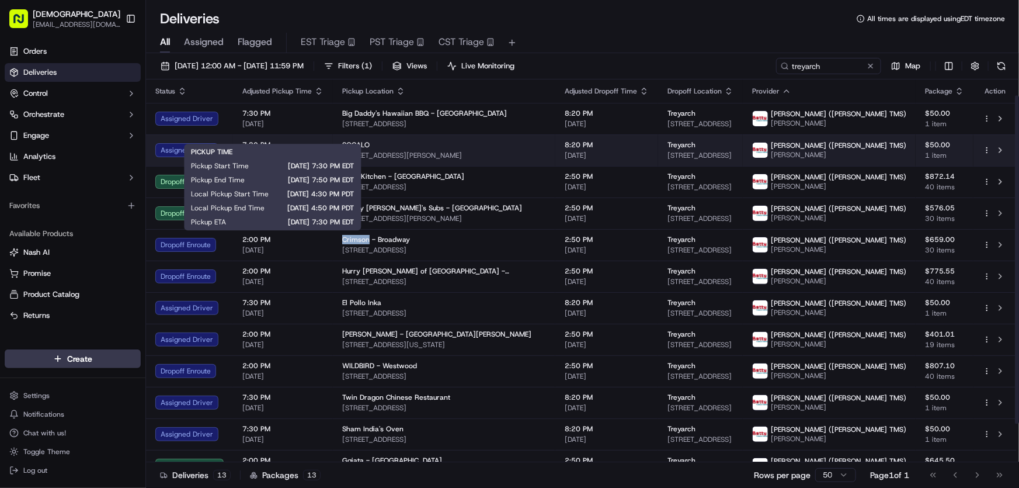
scroll to position [63, 0]
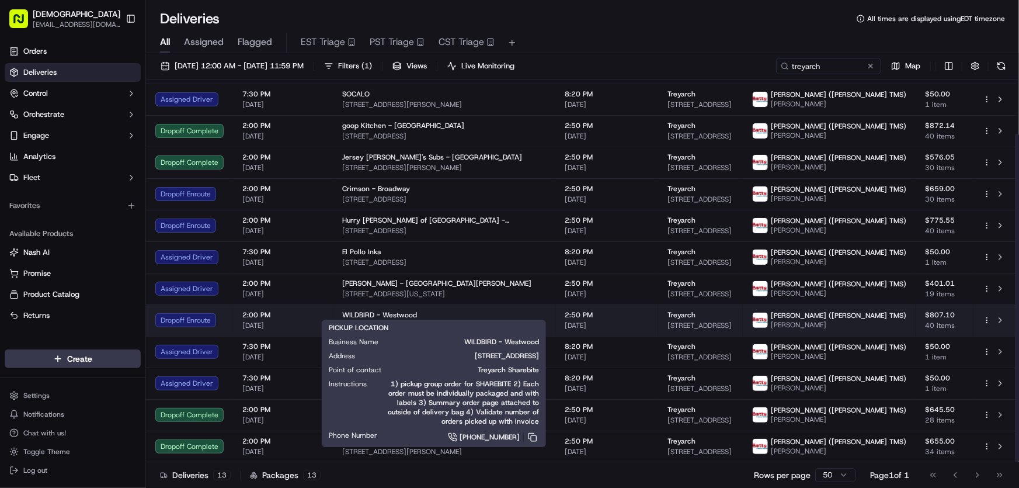
click at [363, 310] on span "WILDBIRD - Westwood" at bounding box center [379, 314] width 75 height 9
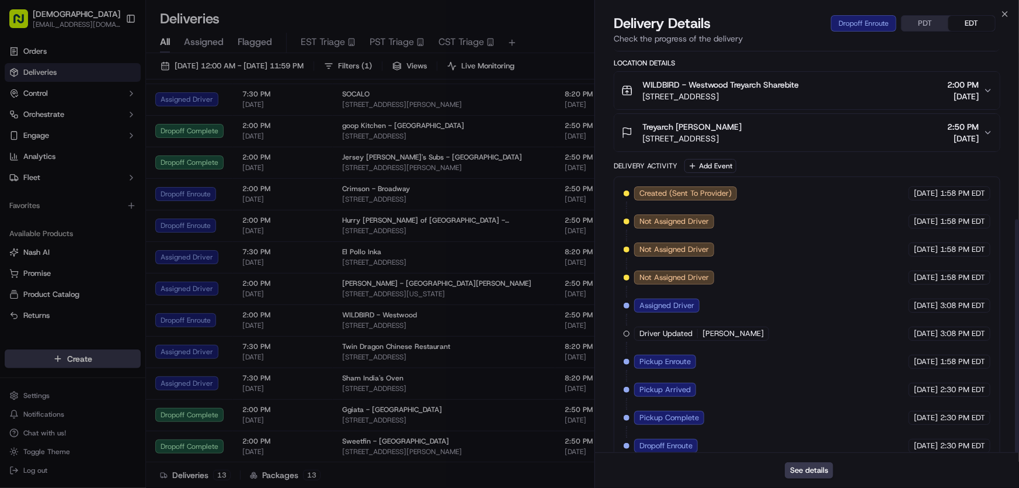
scroll to position [294, 0]
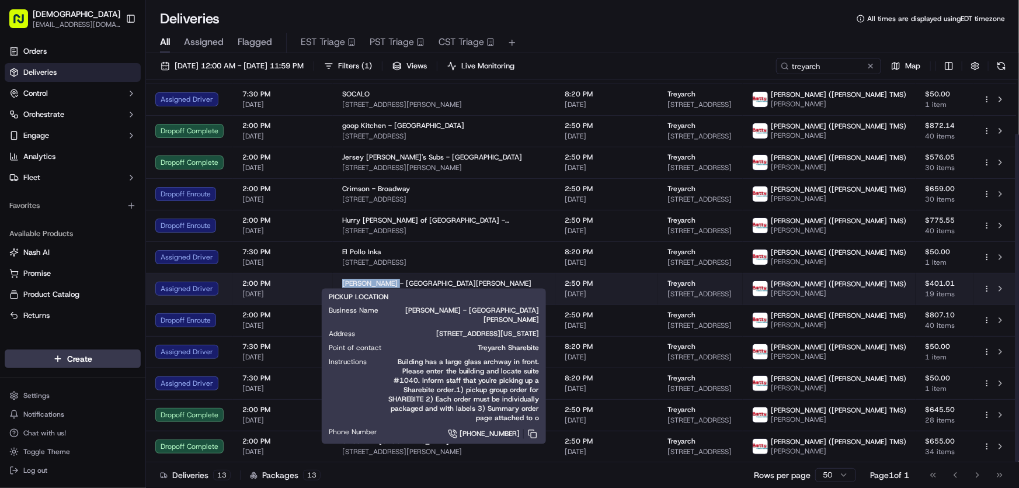
drag, startPoint x: 339, startPoint y: 268, endPoint x: 388, endPoint y: 267, distance: 49.1
click at [388, 273] on td "Mrs. Winston's - Santa Monica 2450 Colorado Ave, Santa Monica, CA 90404, USA" at bounding box center [444, 289] width 222 height 32
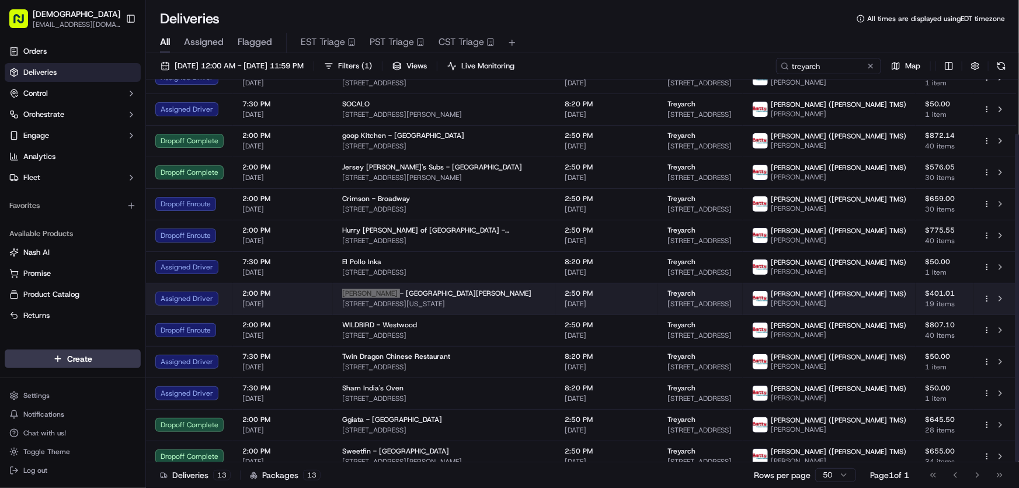
scroll to position [63, 0]
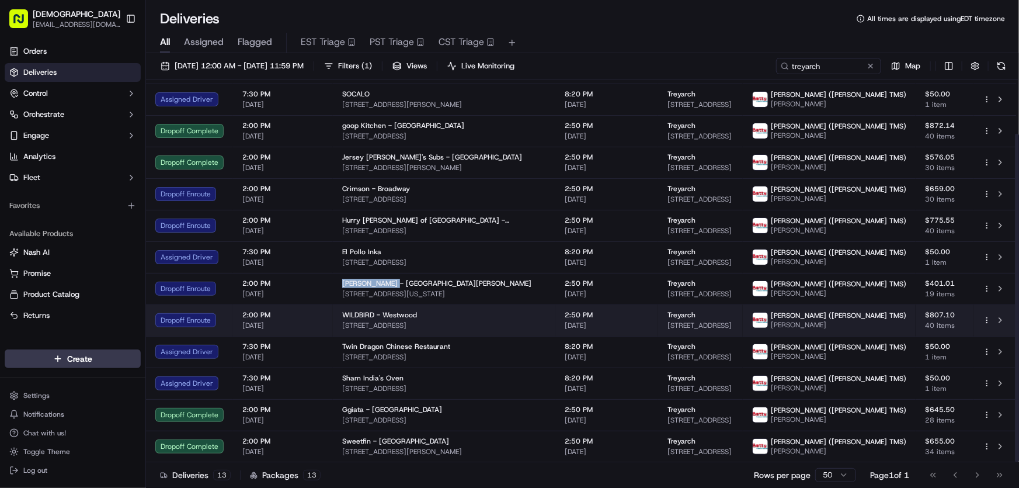
drag, startPoint x: 506, startPoint y: 311, endPoint x: 339, endPoint y: 319, distance: 167.8
click at [339, 319] on td "WILDBIRD - Westwood 10917 Lindbrook Dr, Los Angeles, CA 90024, USA" at bounding box center [444, 320] width 222 height 32
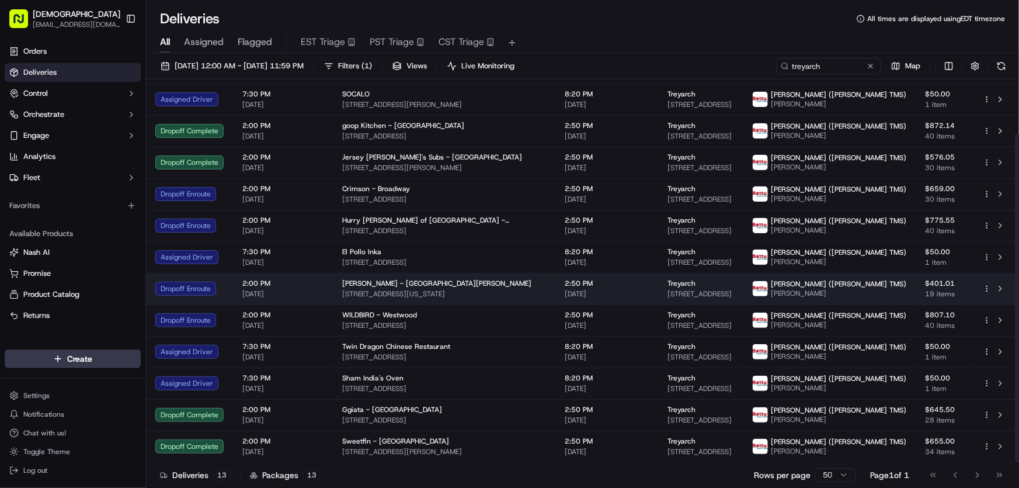
click at [378, 279] on span "Mrs. Winston's - Santa Monica" at bounding box center [436, 283] width 189 height 9
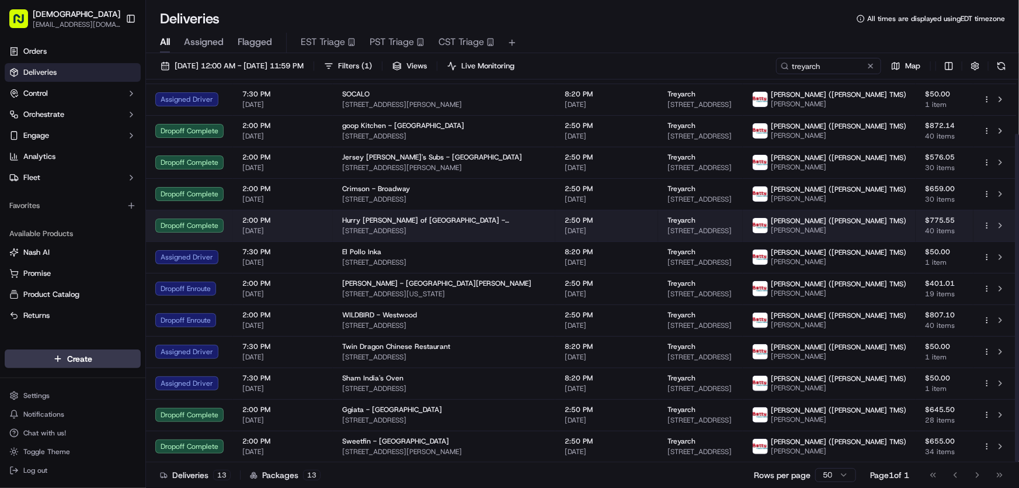
click at [368, 215] on span "Hurry Curry of Tokyo - Santa Monica" at bounding box center [444, 219] width 204 height 9
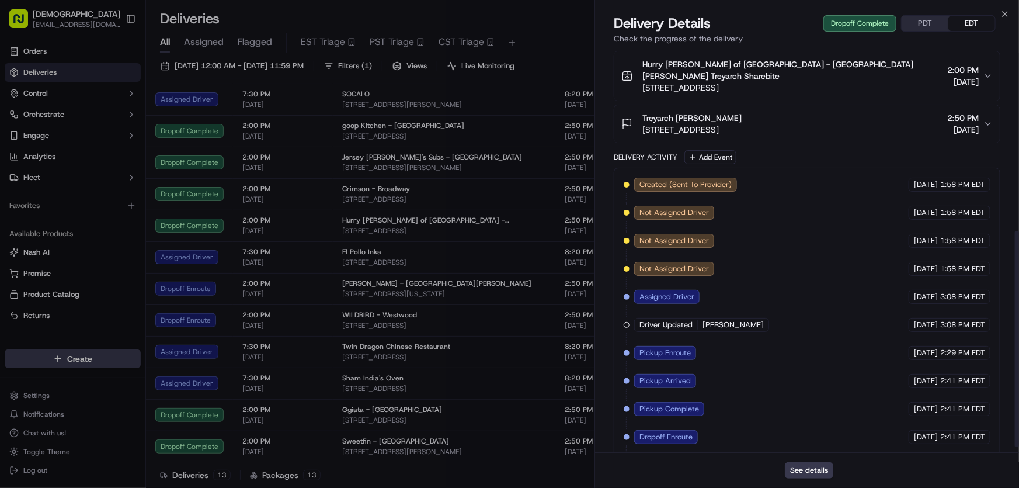
scroll to position [350, 0]
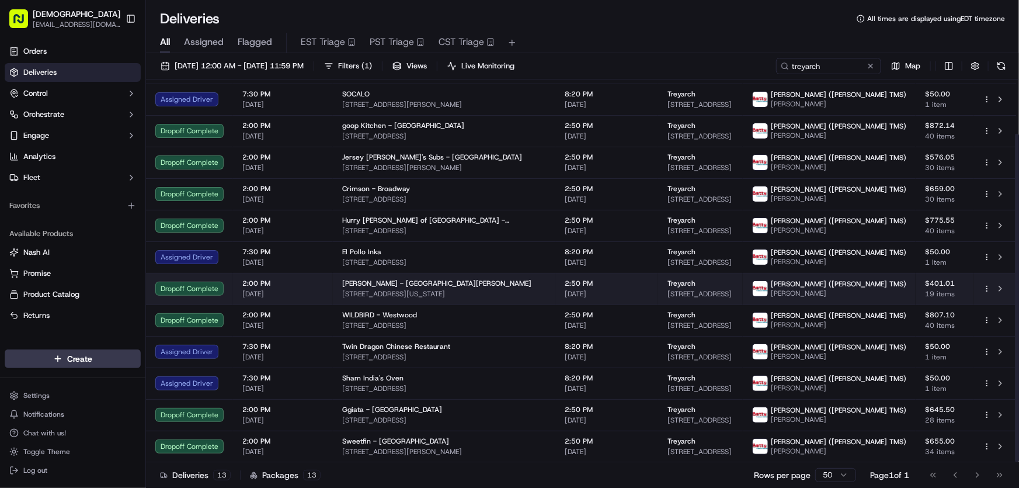
click at [391, 279] on span "Mrs. Winston's - Santa Monica" at bounding box center [436, 283] width 189 height 9
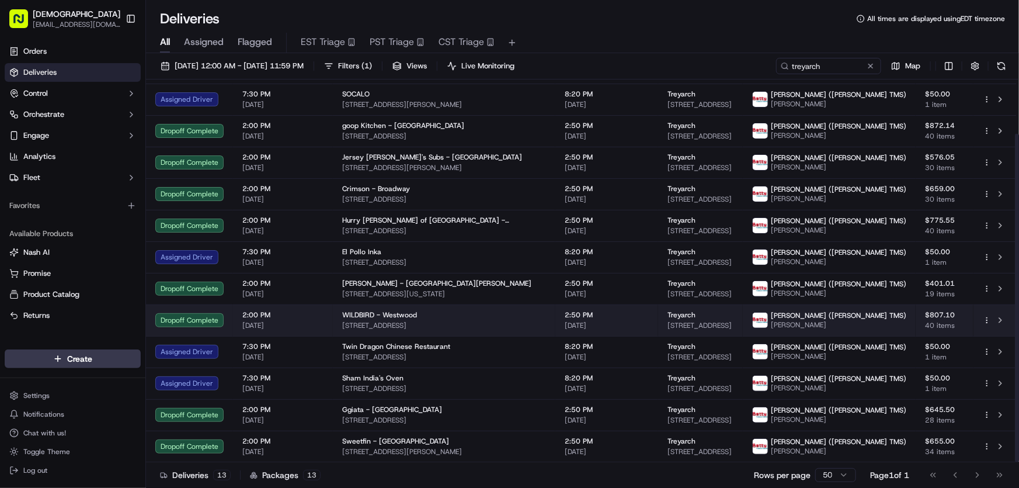
click at [384, 321] on span "10917 Lindbrook Dr, Los Angeles, CA 90024, USA" at bounding box center [444, 325] width 204 height 9
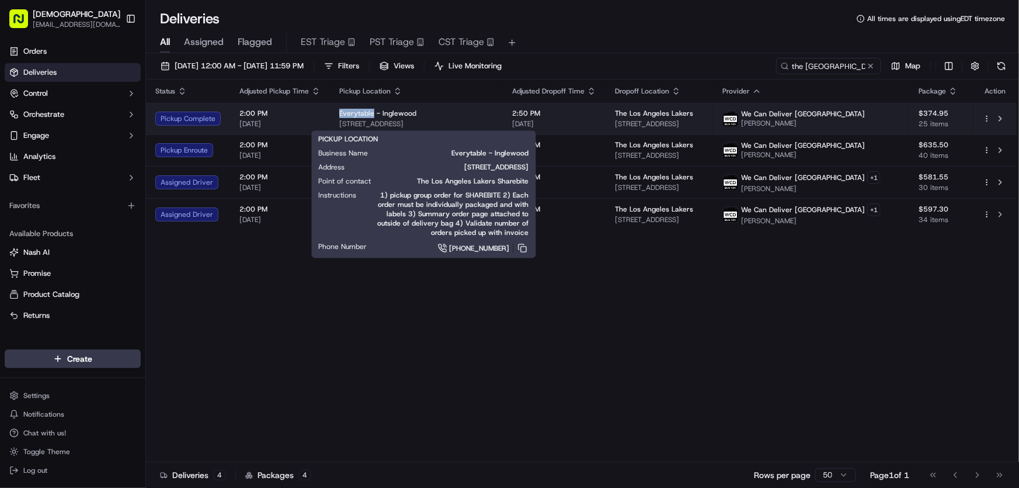
drag, startPoint x: 336, startPoint y: 112, endPoint x: 371, endPoint y: 117, distance: 35.3
click at [371, 117] on td "Everytable - Inglewood [STREET_ADDRESS]" at bounding box center [416, 119] width 173 height 32
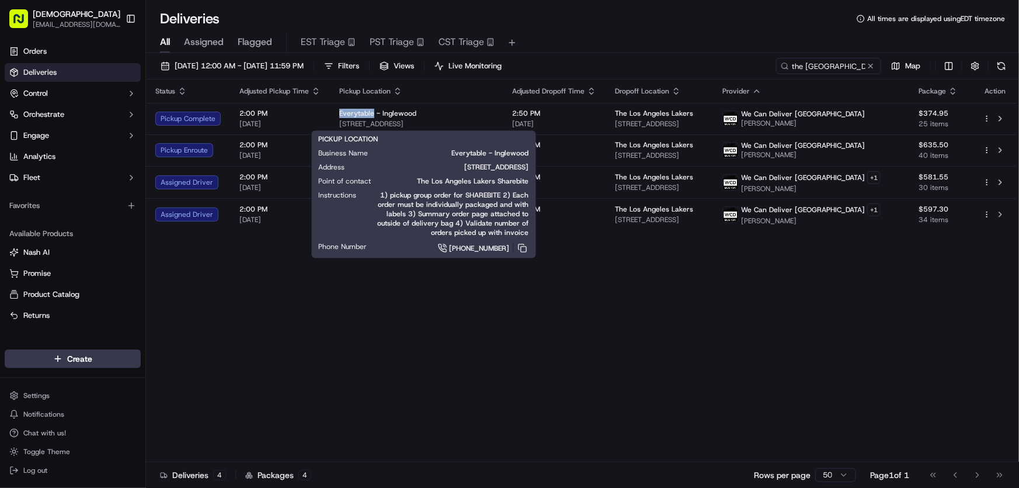
copy span "Everytable"
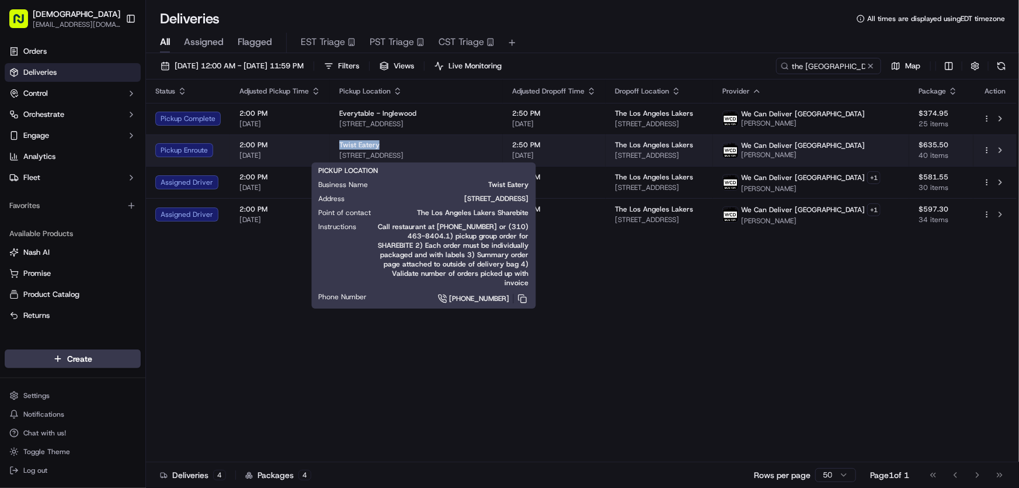
drag, startPoint x: 348, startPoint y: 145, endPoint x: 376, endPoint y: 149, distance: 28.2
click at [376, 149] on td "Twist Eatery 909 N Pacific Coast Hwy, El Segundo, CA 90245, USA" at bounding box center [416, 150] width 173 height 32
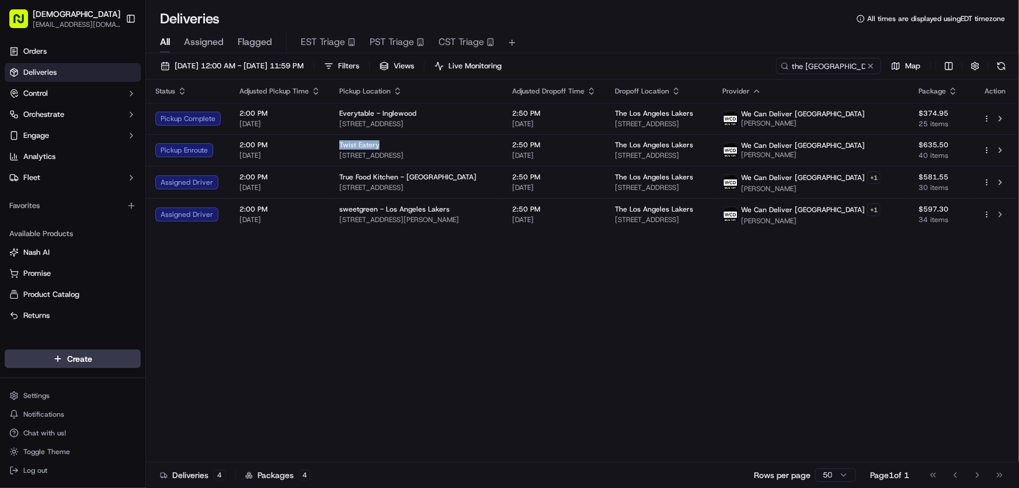
copy span "Twist Eatery"
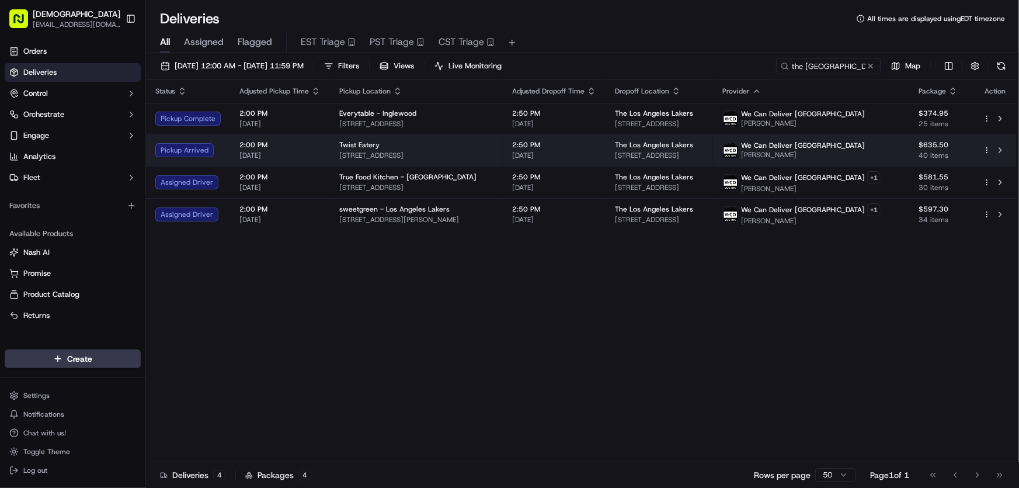
click at [440, 151] on span "909 N Pacific Coast Hwy, El Segundo, CA 90245, USA" at bounding box center [416, 155] width 154 height 9
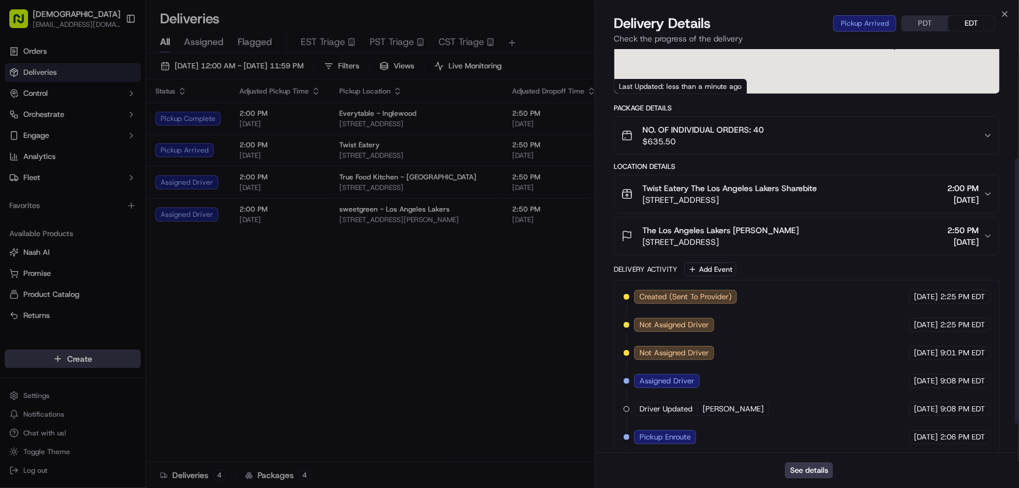
scroll to position [210, 0]
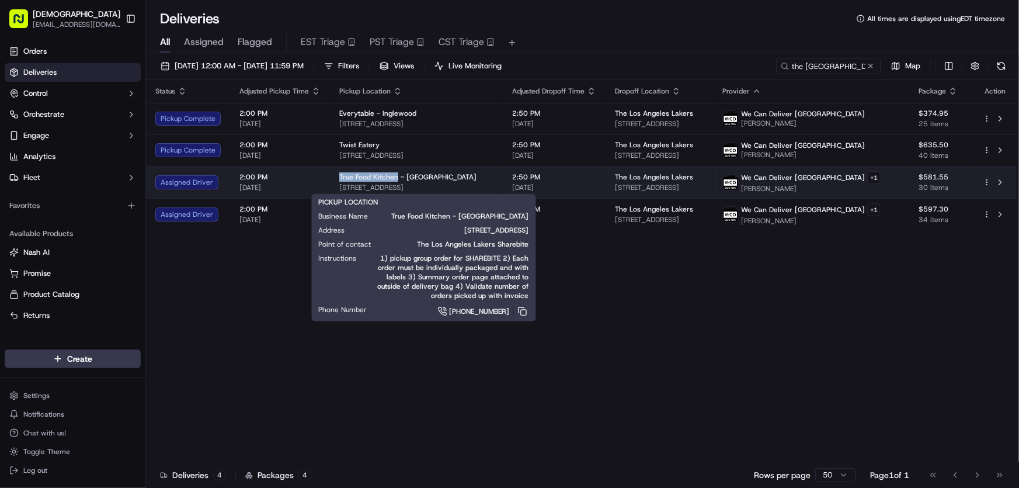
drag, startPoint x: 335, startPoint y: 176, endPoint x: 395, endPoint y: 176, distance: 60.1
click at [395, 176] on td "True Food Kitchen - El Segundo 860 Pacific Coast Hwy, El Segundo, CA 90245, USA" at bounding box center [416, 182] width 173 height 32
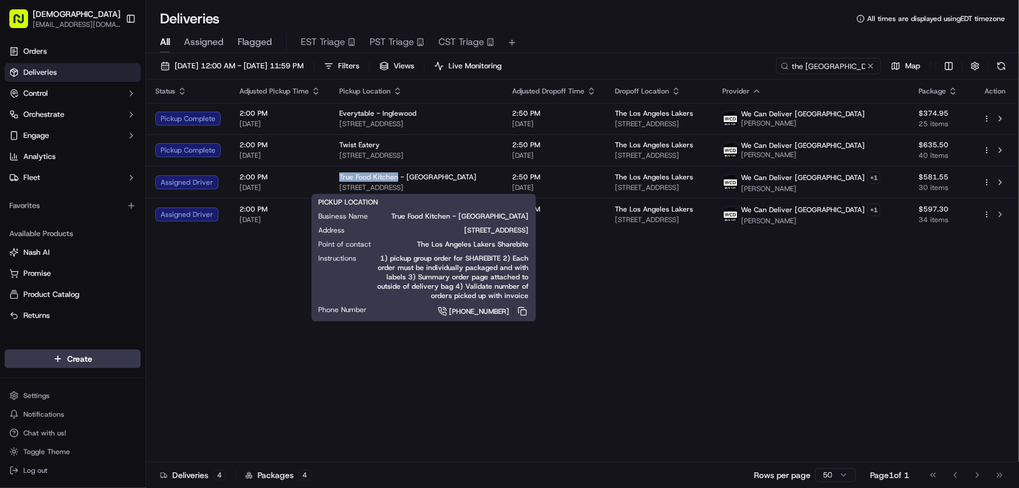
copy span "True Food Kitchen"
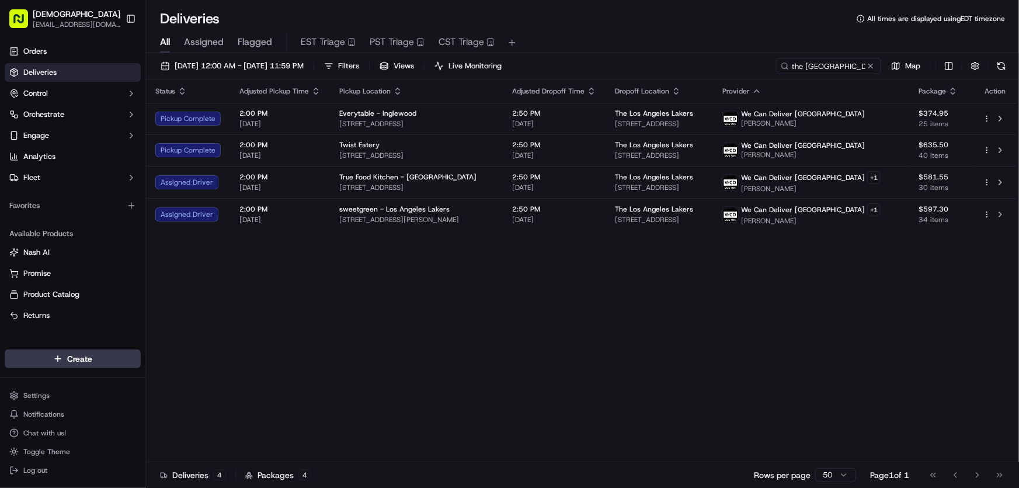
click at [360, 320] on div "Status Adjusted Pickup Time Pickup Location Adjusted Dropoff Time Dropoff Locat…" at bounding box center [581, 270] width 871 height 382
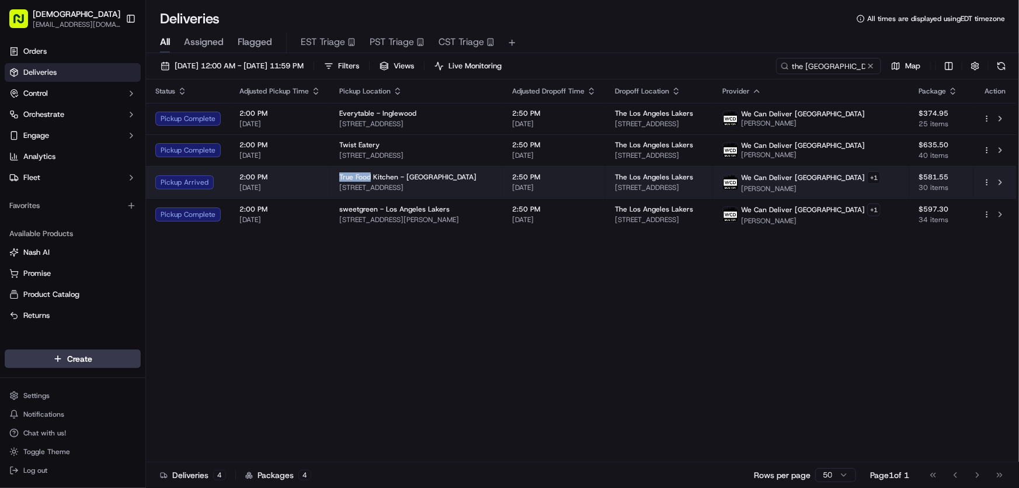
drag, startPoint x: 333, startPoint y: 175, endPoint x: 369, endPoint y: 178, distance: 35.7
click at [369, 178] on td "True Food Kitchen - El Segundo 860 Pacific Coast Hwy, El Segundo, CA 90245, USA" at bounding box center [416, 182] width 173 height 32
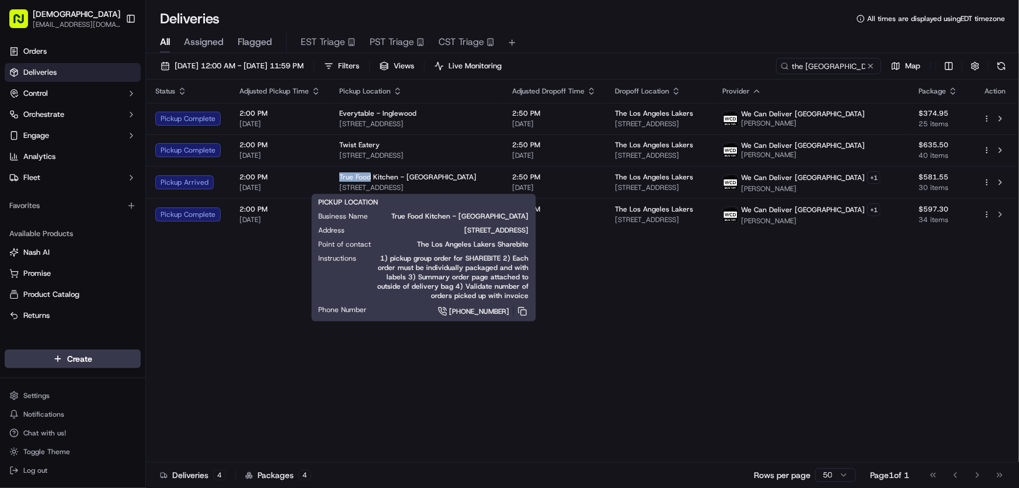
copy span "True Food"
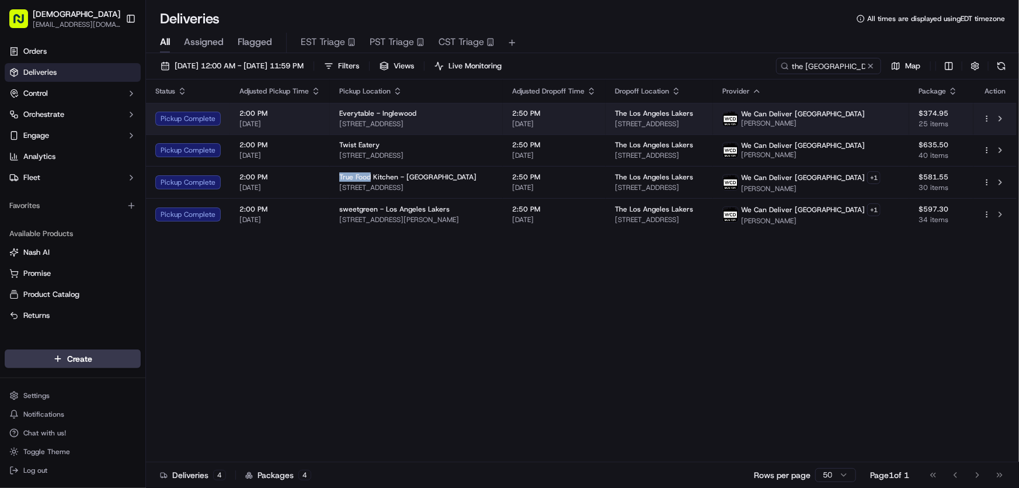
drag, startPoint x: 503, startPoint y: 123, endPoint x: 339, endPoint y: 128, distance: 164.7
click at [339, 128] on td "Everytable - Inglewood 10011 Hawthorne Blvd, Inglewood, CA 90304, USA" at bounding box center [416, 119] width 173 height 32
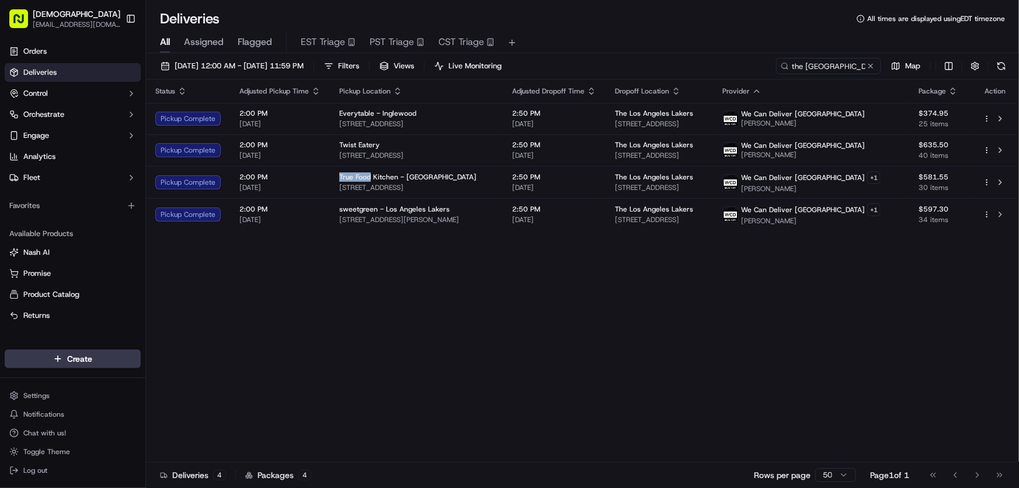
copy span "10011 Hawthorne Blvd, Inglewood, CA 90304, USA"
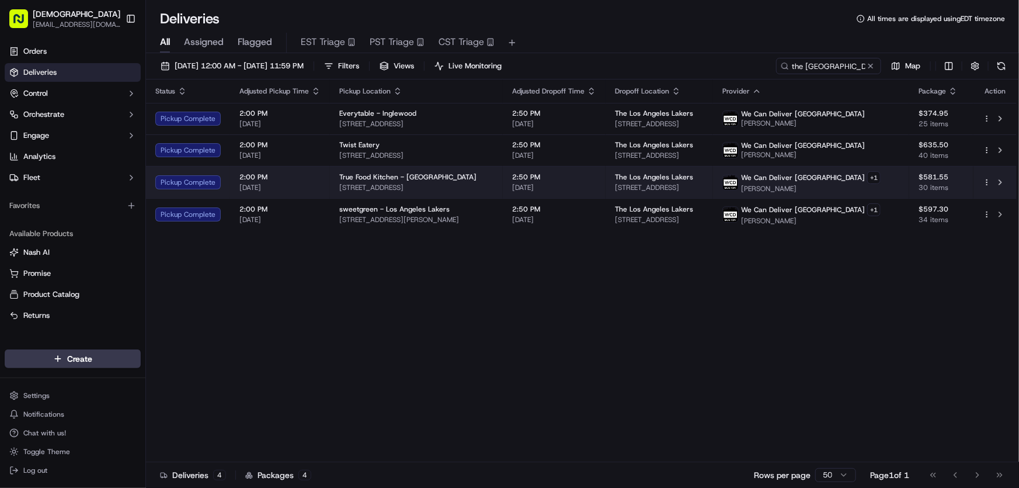
click at [380, 179] on span "True Food Kitchen - El Segundo" at bounding box center [407, 176] width 137 height 9
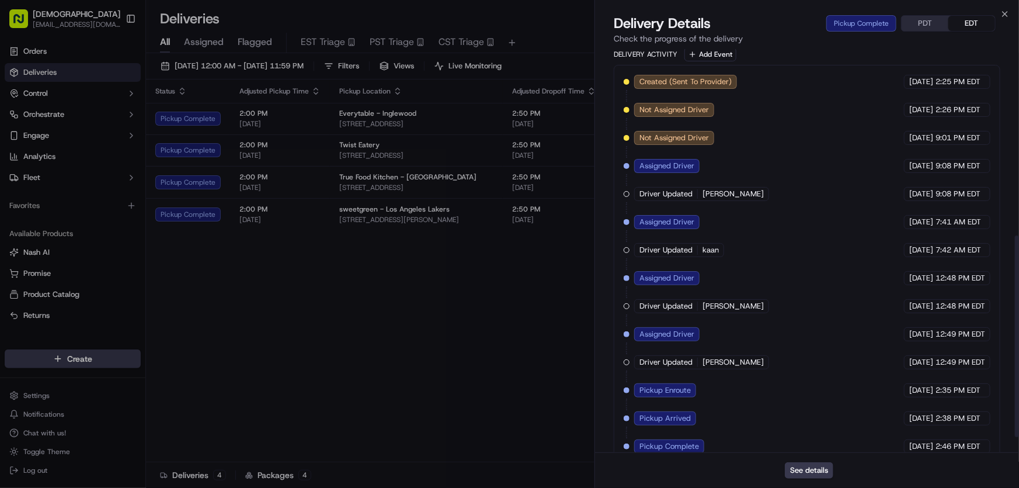
scroll to position [405, 0]
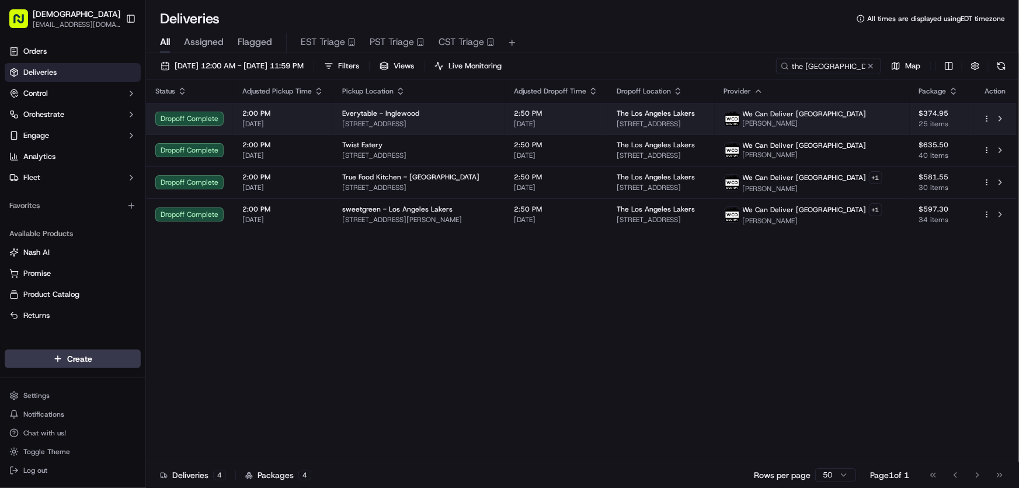
click at [447, 120] on span "10011 Hawthorne Blvd, Inglewood, CA 90304, USA" at bounding box center [418, 123] width 153 height 9
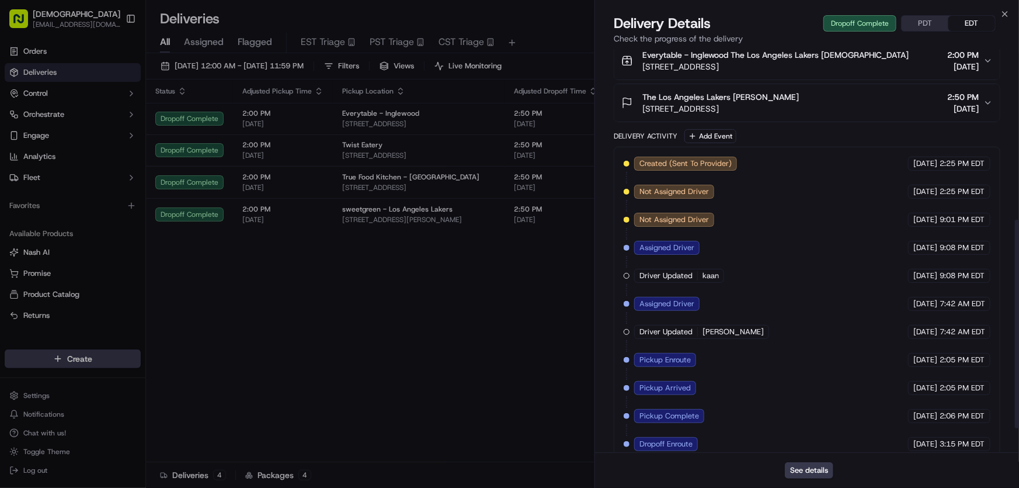
scroll to position [378, 0]
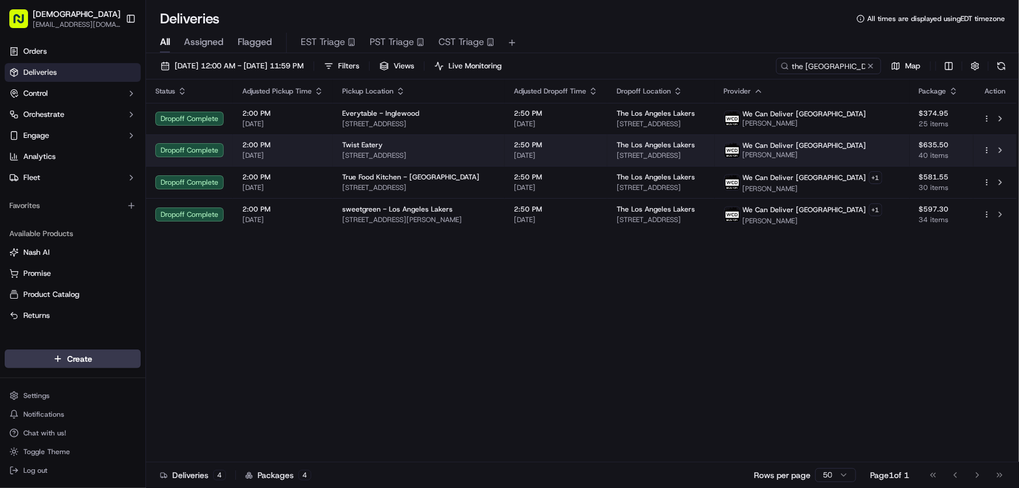
click at [410, 154] on span "909 N Pacific Coast Hwy, El Segundo, CA 90245, USA" at bounding box center [418, 155] width 153 height 9
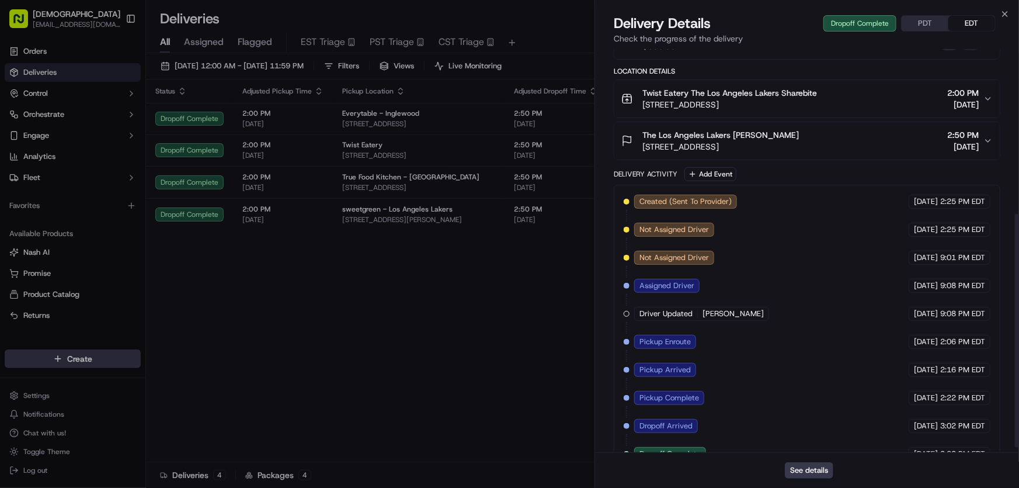
scroll to position [294, 0]
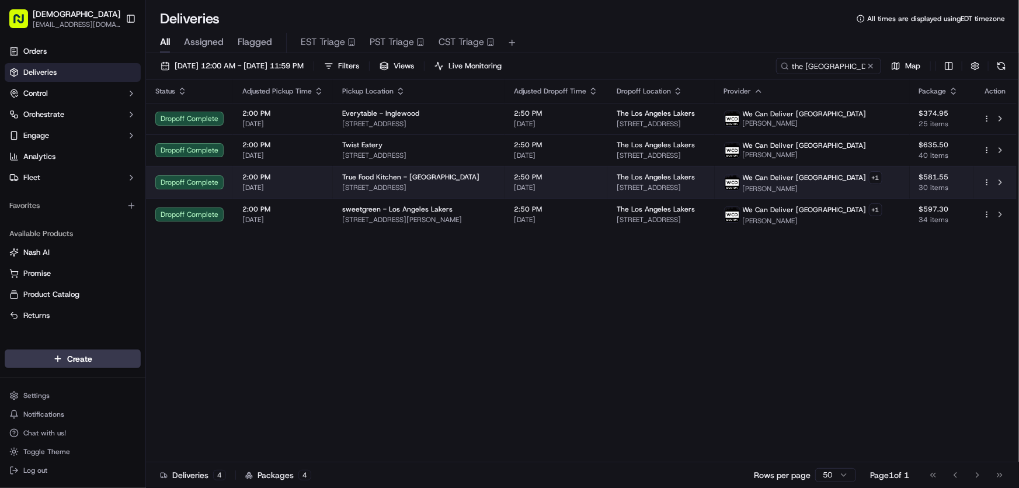
click at [346, 178] on span "True Food Kitchen - El Segundo" at bounding box center [410, 176] width 137 height 9
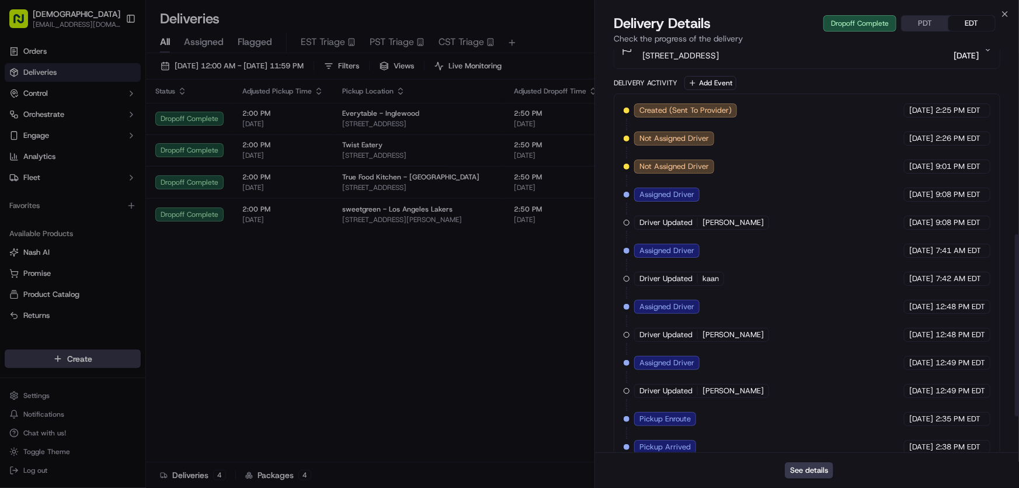
scroll to position [489, 0]
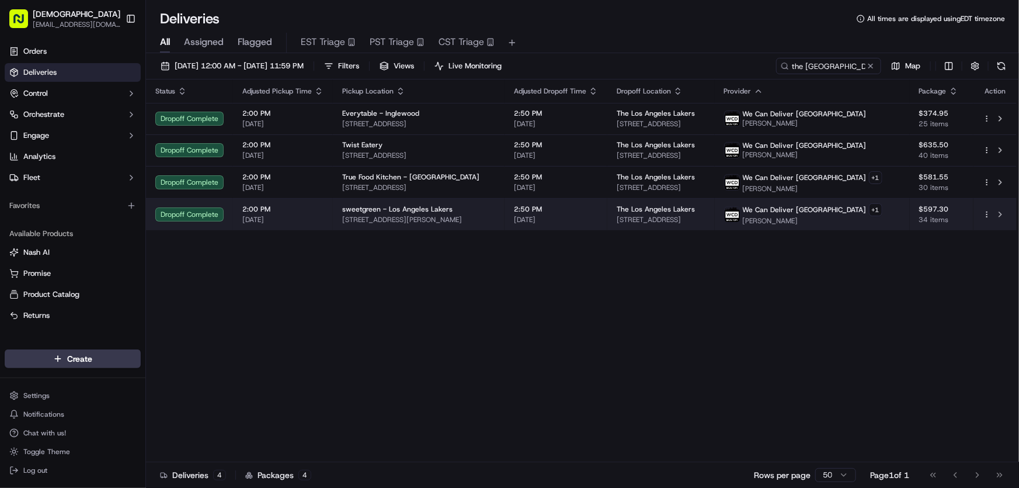
click at [380, 212] on span "sweetgreen - Los Angeles Lakers" at bounding box center [397, 208] width 110 height 9
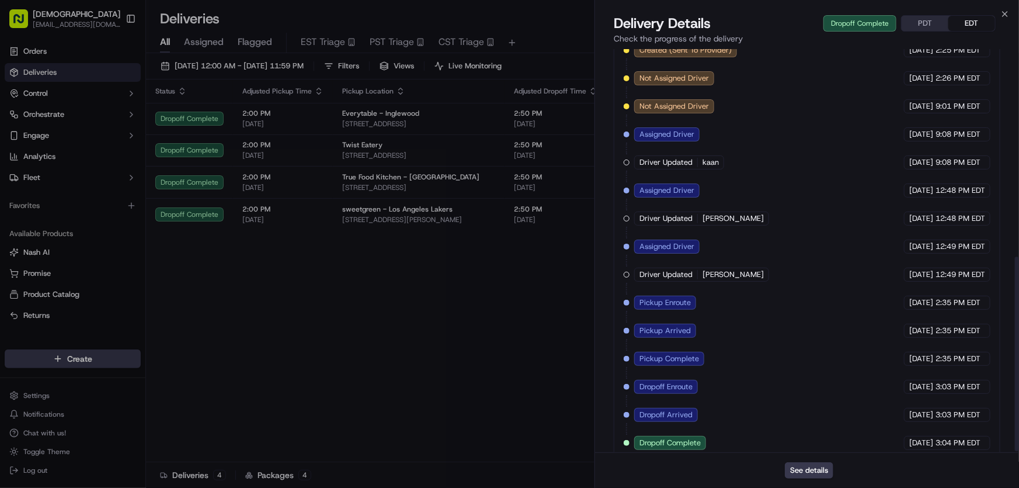
scroll to position [433, 0]
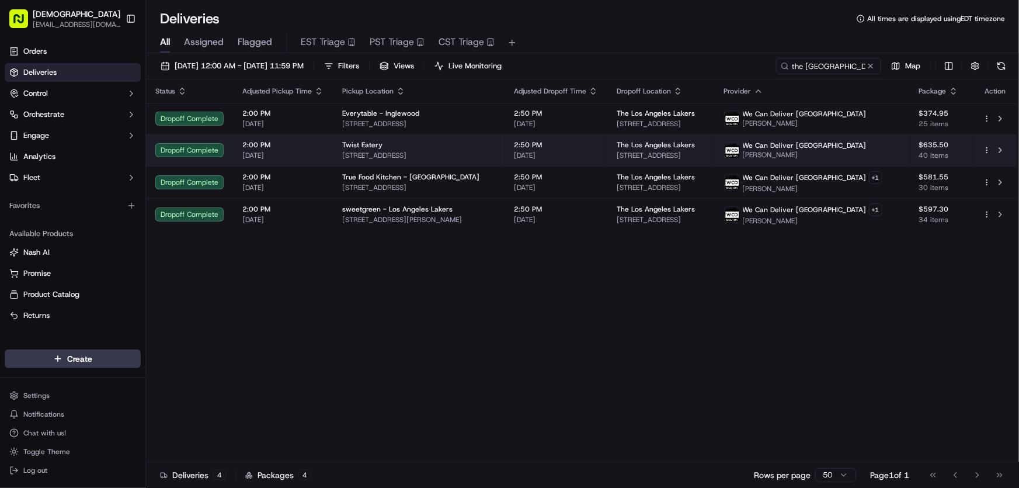
click at [392, 152] on span "909 N Pacific Coast Hwy, El Segundo, CA 90245, USA" at bounding box center [418, 155] width 153 height 9
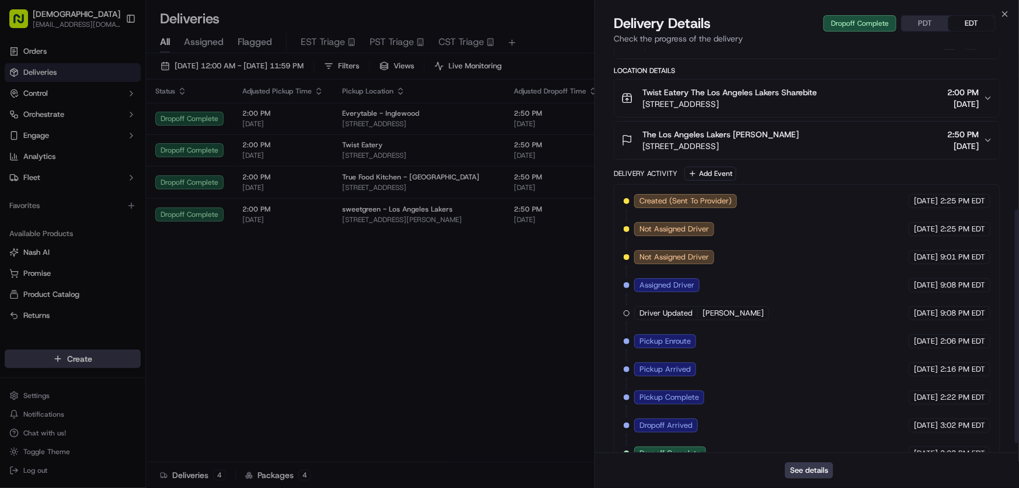
scroll to position [294, 0]
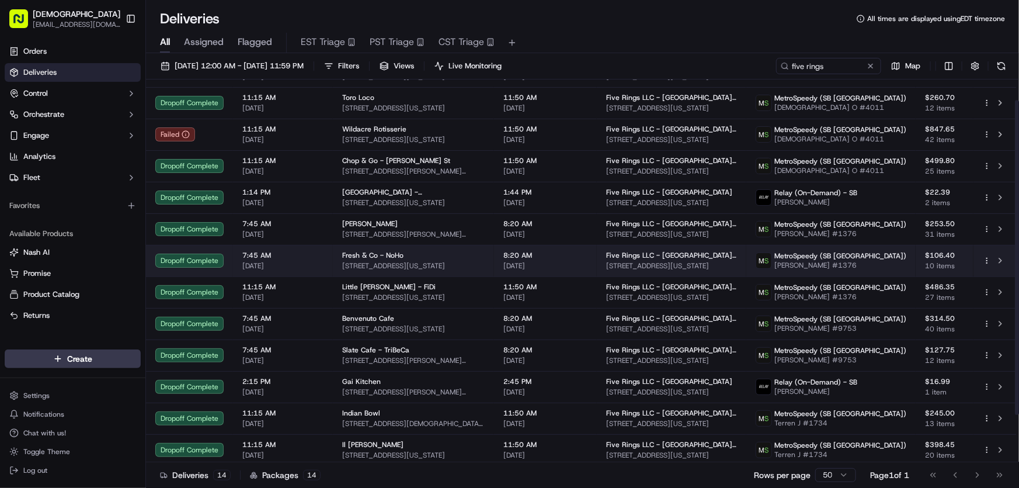
scroll to position [82, 0]
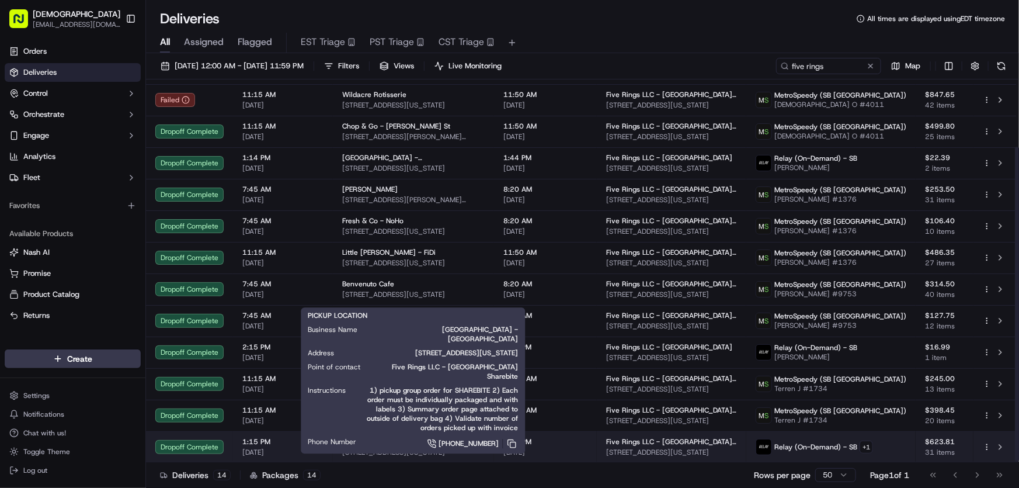
click at [427, 443] on div "[GEOGRAPHIC_DATA] - [GEOGRAPHIC_DATA]" at bounding box center [413, 441] width 142 height 9
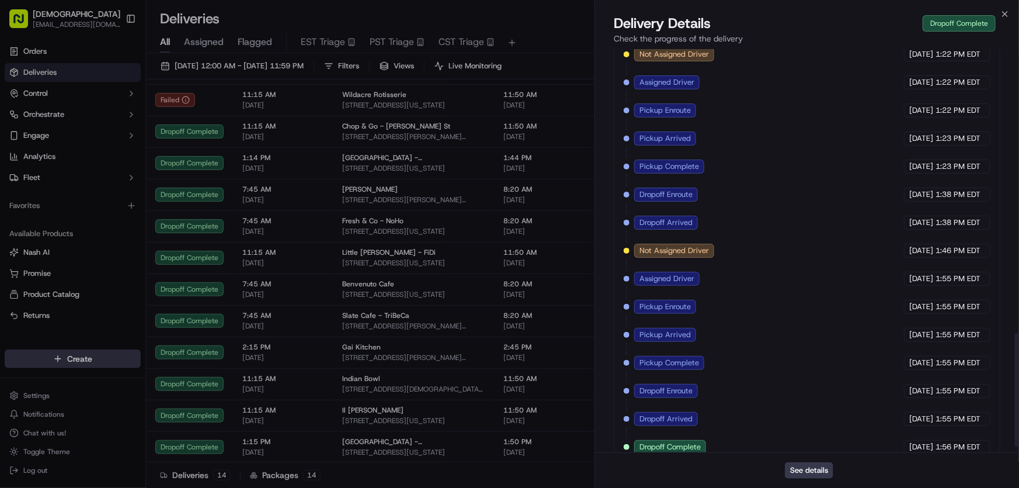
scroll to position [1028, 0]
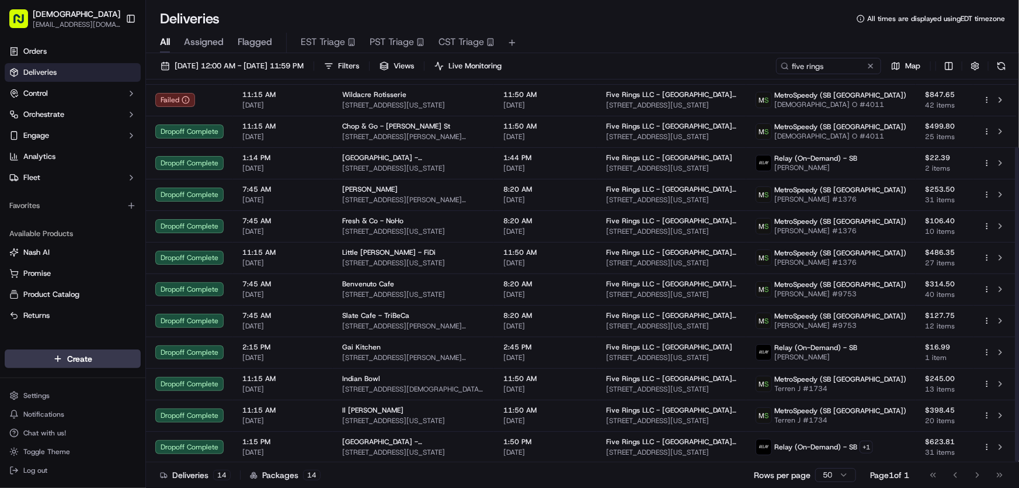
click at [639, 25] on div "Deliveries All times are displayed using EDT timezone" at bounding box center [582, 18] width 873 height 19
click at [666, 29] on div "All Assigned Flagged EST Triage PST Triage CST Triage" at bounding box center [582, 40] width 873 height 25
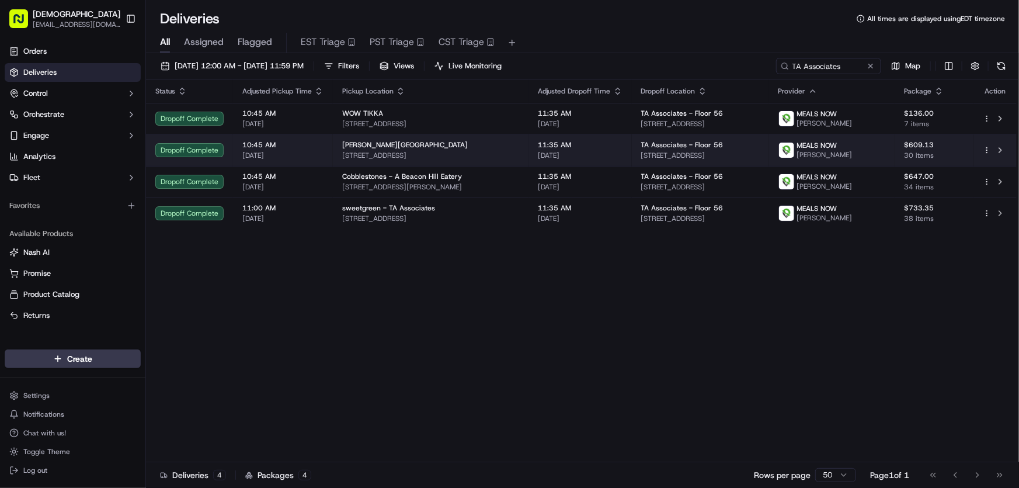
click at [380, 148] on span "[PERSON_NAME][GEOGRAPHIC_DATA]" at bounding box center [405, 144] width 126 height 9
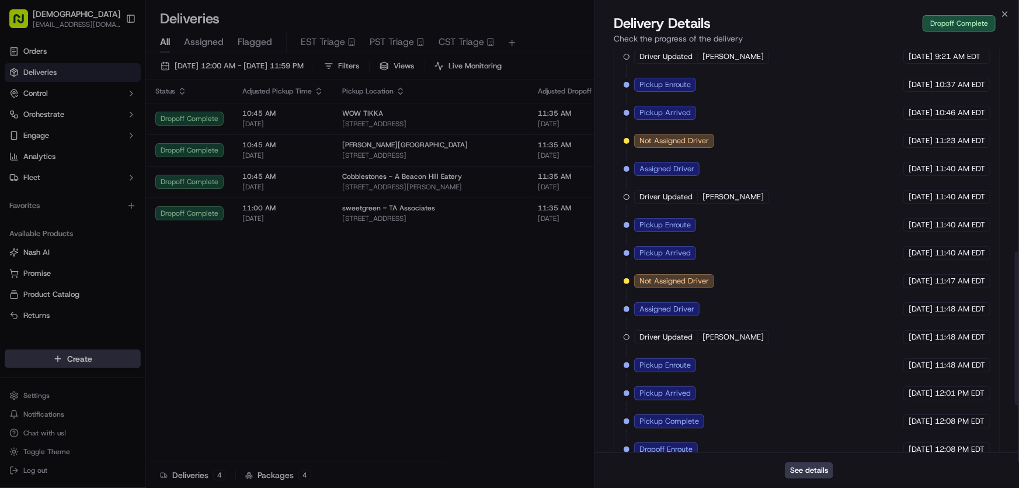
scroll to position [656, 0]
